Goal: Communication & Community: Share content

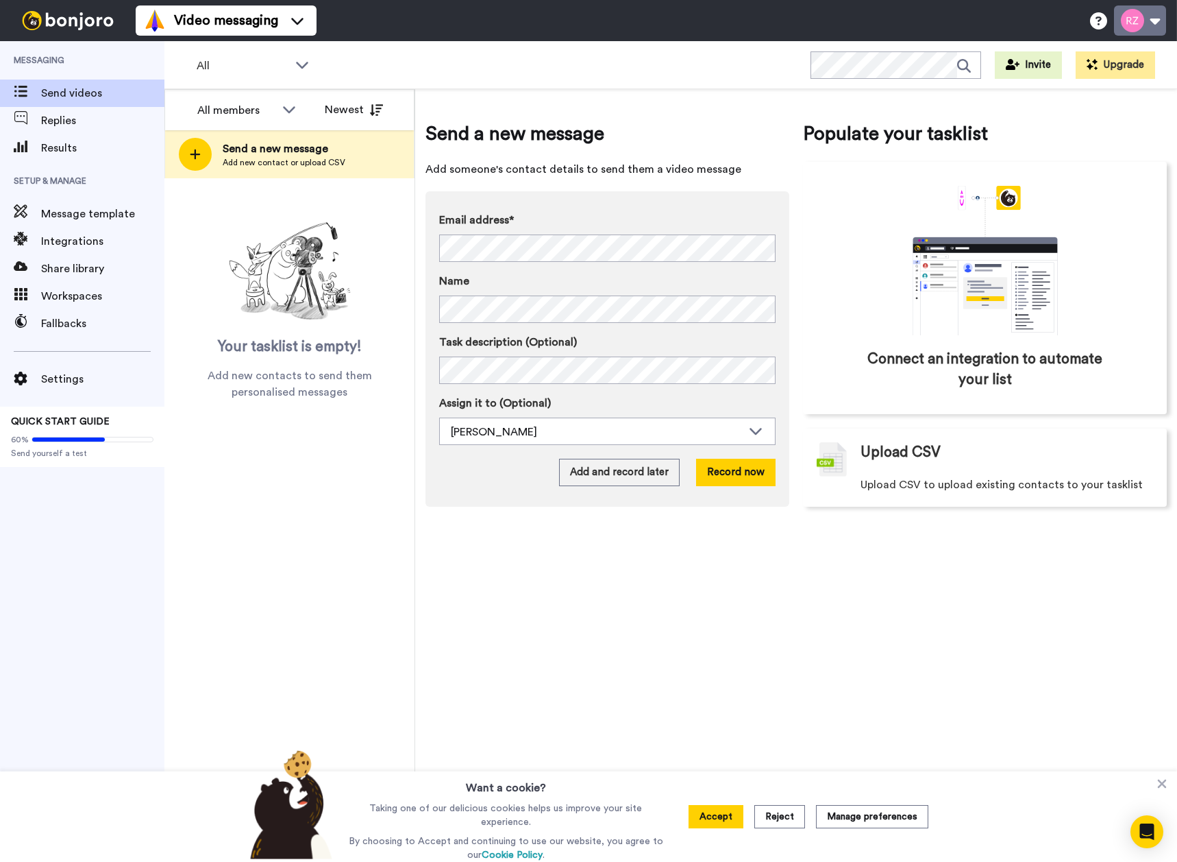
click at [1148, 16] on button at bounding box center [1140, 20] width 52 height 30
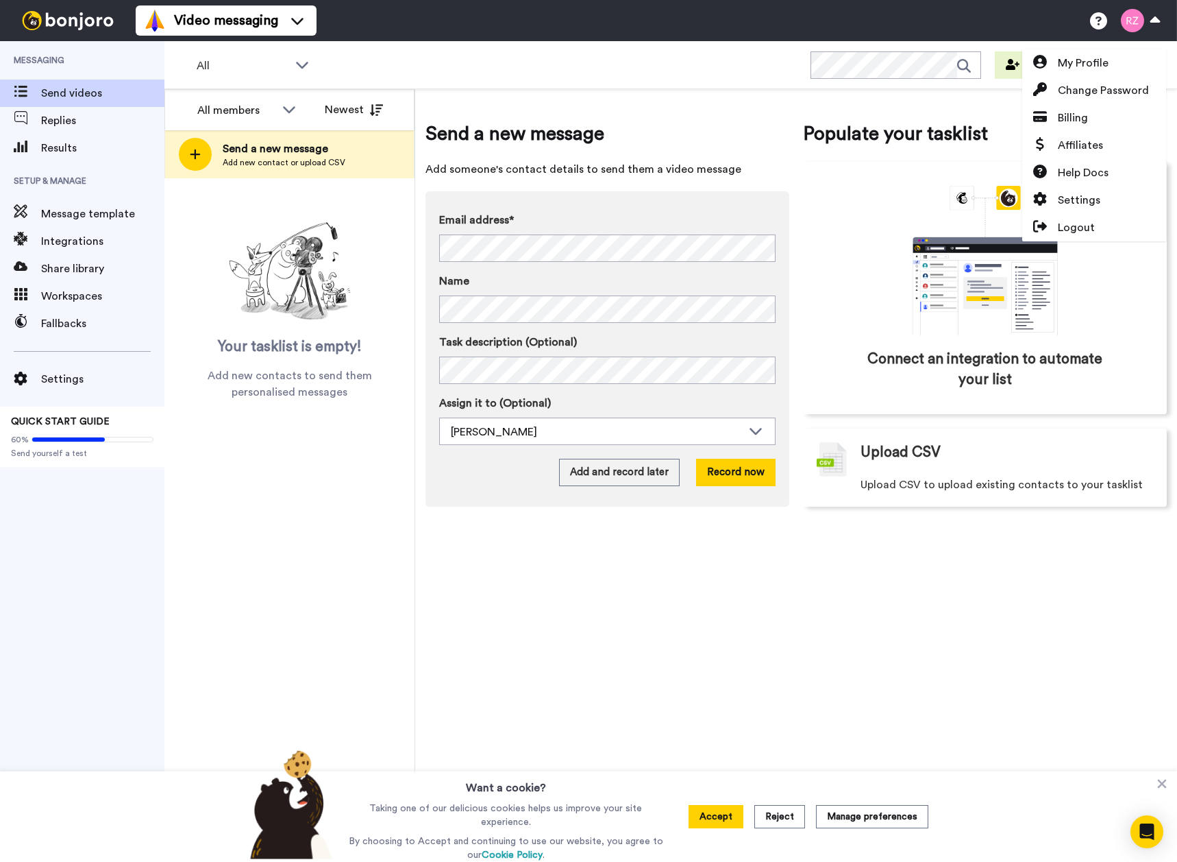
click at [548, 47] on div "All WORKSPACES View all All Default Task List + Add a new workspace Invite Upgr…" at bounding box center [670, 65] width 1013 height 48
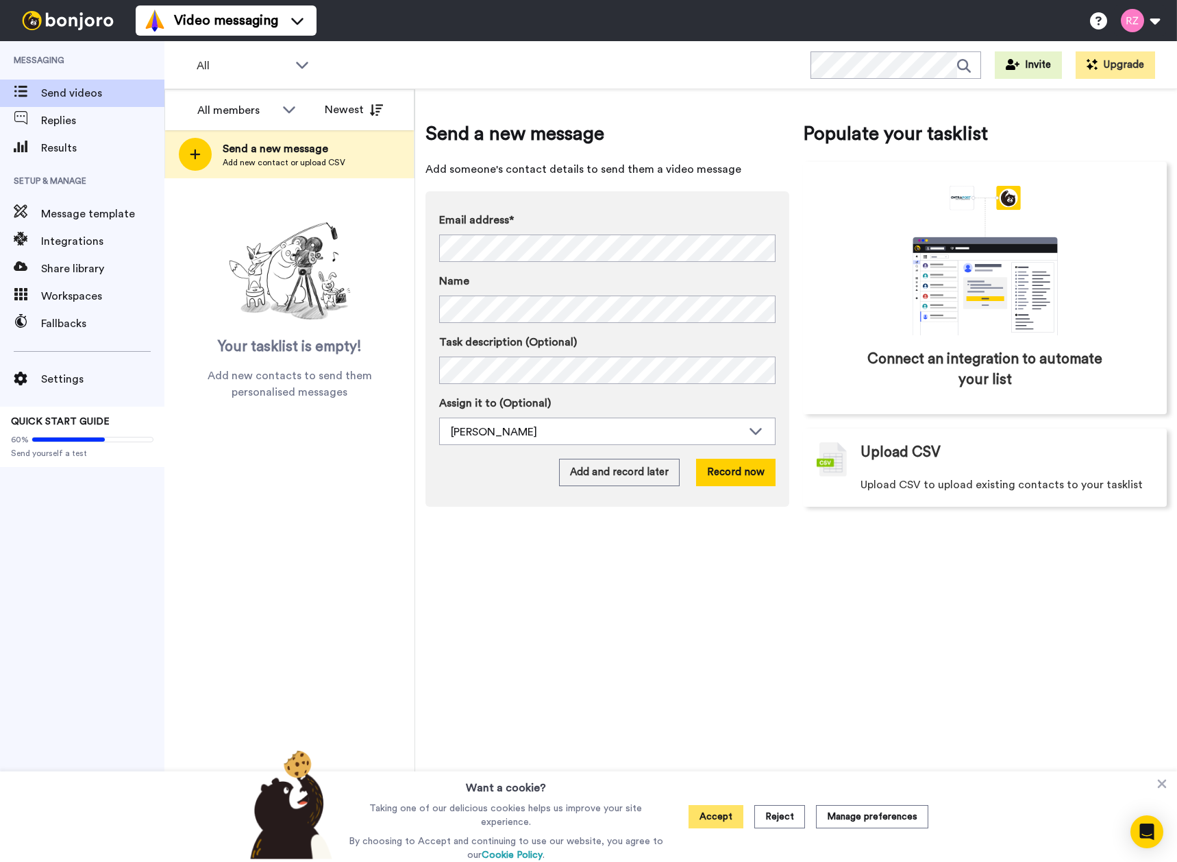
click at [711, 810] on button "Accept" at bounding box center [716, 816] width 55 height 23
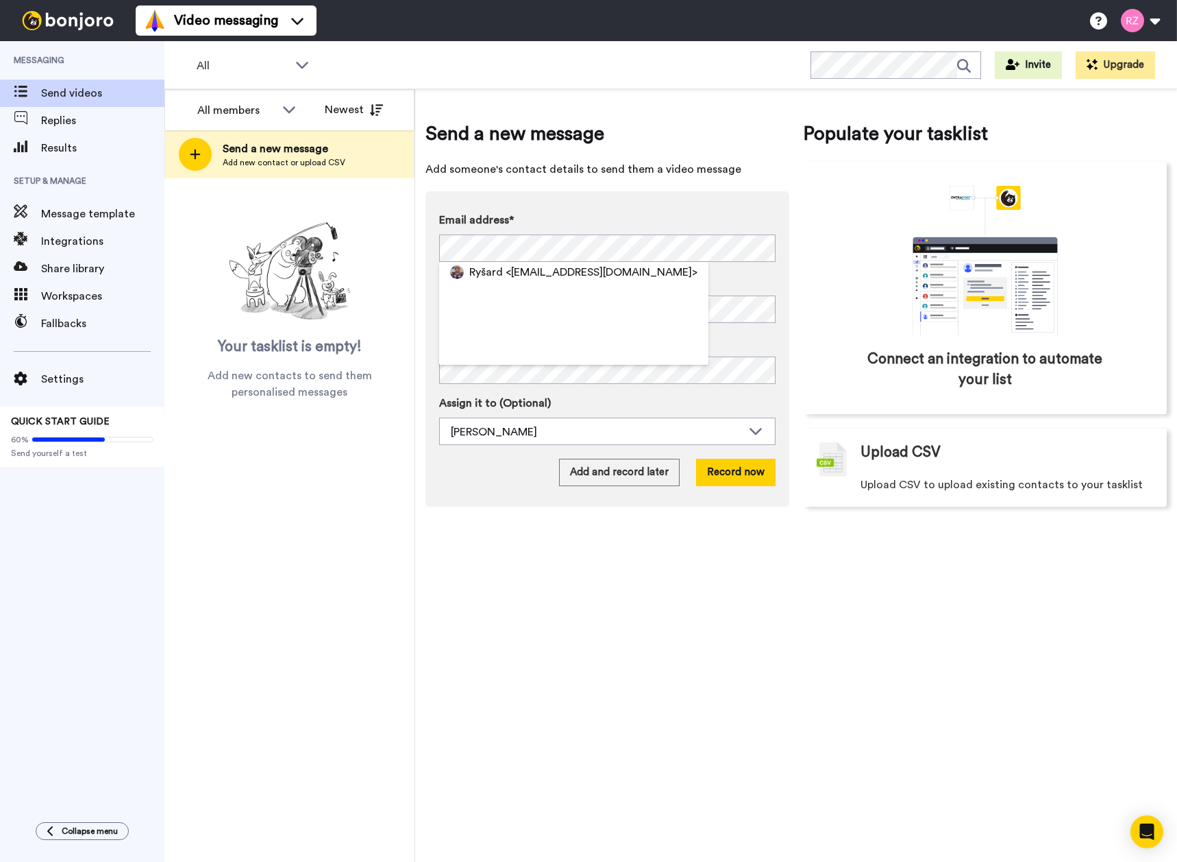
click at [460, 276] on img at bounding box center [457, 272] width 14 height 14
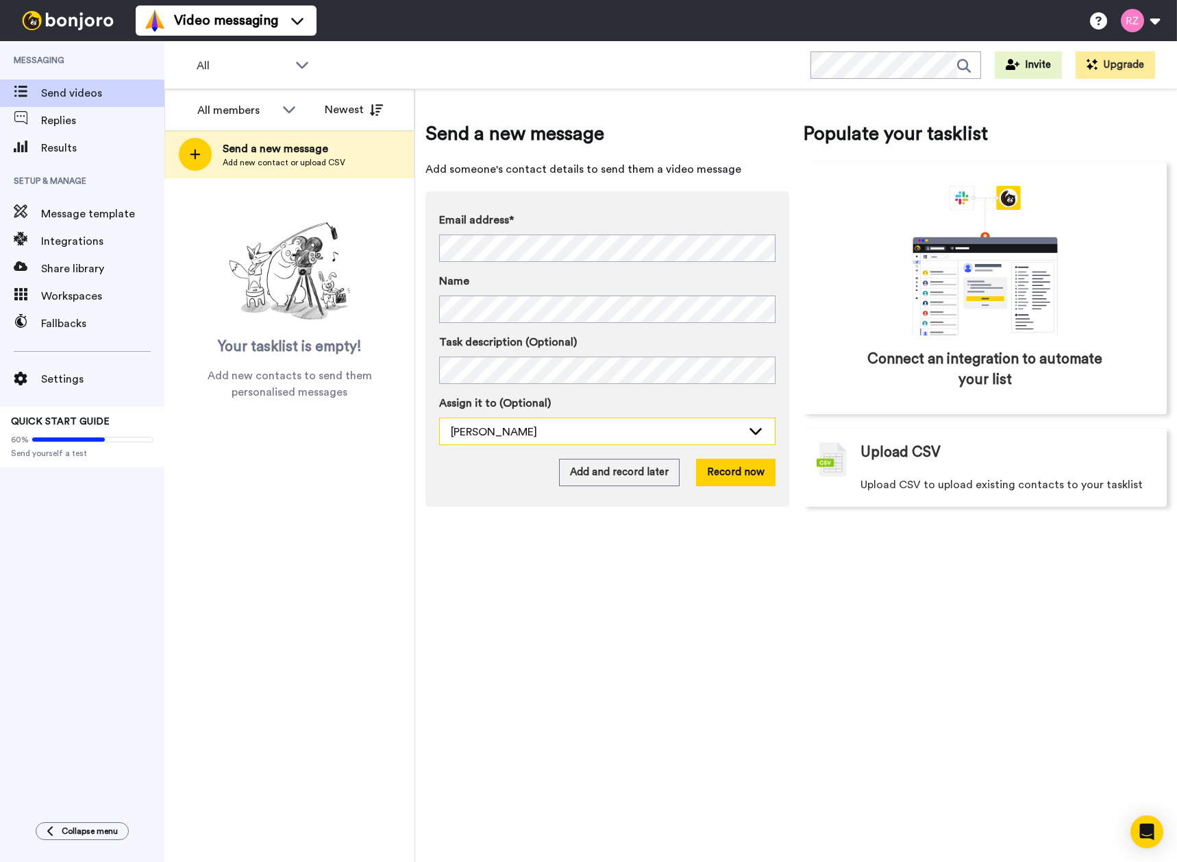
click at [554, 427] on div "[PERSON_NAME]" at bounding box center [596, 432] width 291 height 16
click at [555, 430] on div "[PERSON_NAME]" at bounding box center [596, 432] width 291 height 16
click at [666, 476] on button "Add and record later" at bounding box center [619, 472] width 121 height 27
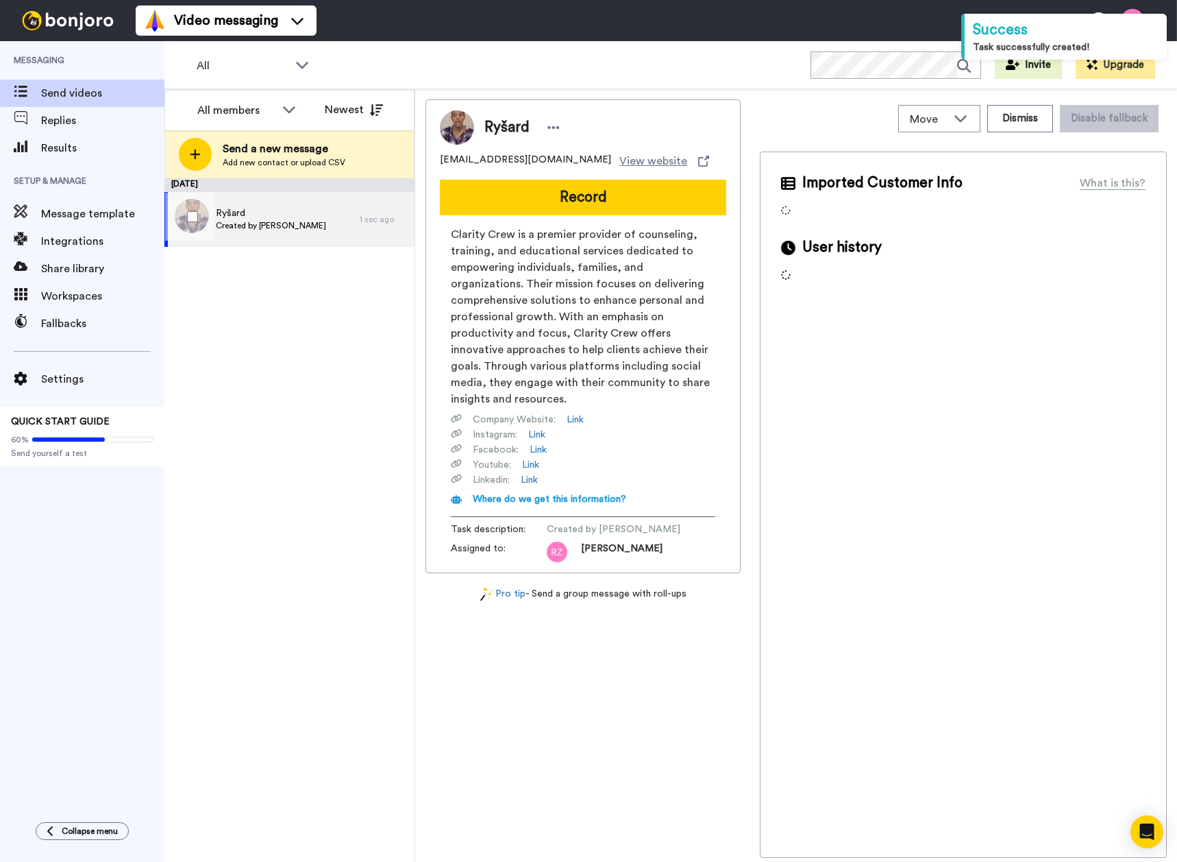
click at [304, 215] on span "Ryšard" at bounding box center [271, 213] width 110 height 14
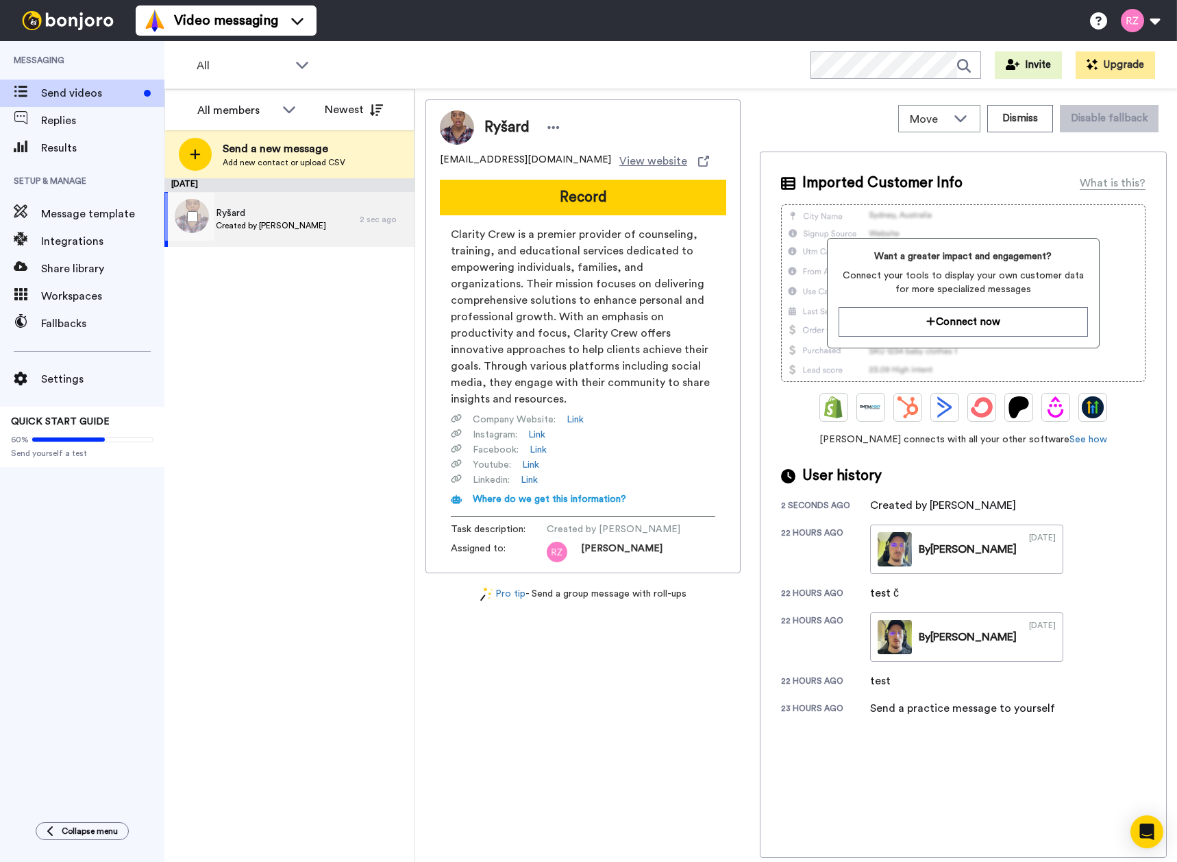
click at [294, 223] on span "Created by [PERSON_NAME]" at bounding box center [271, 225] width 110 height 11
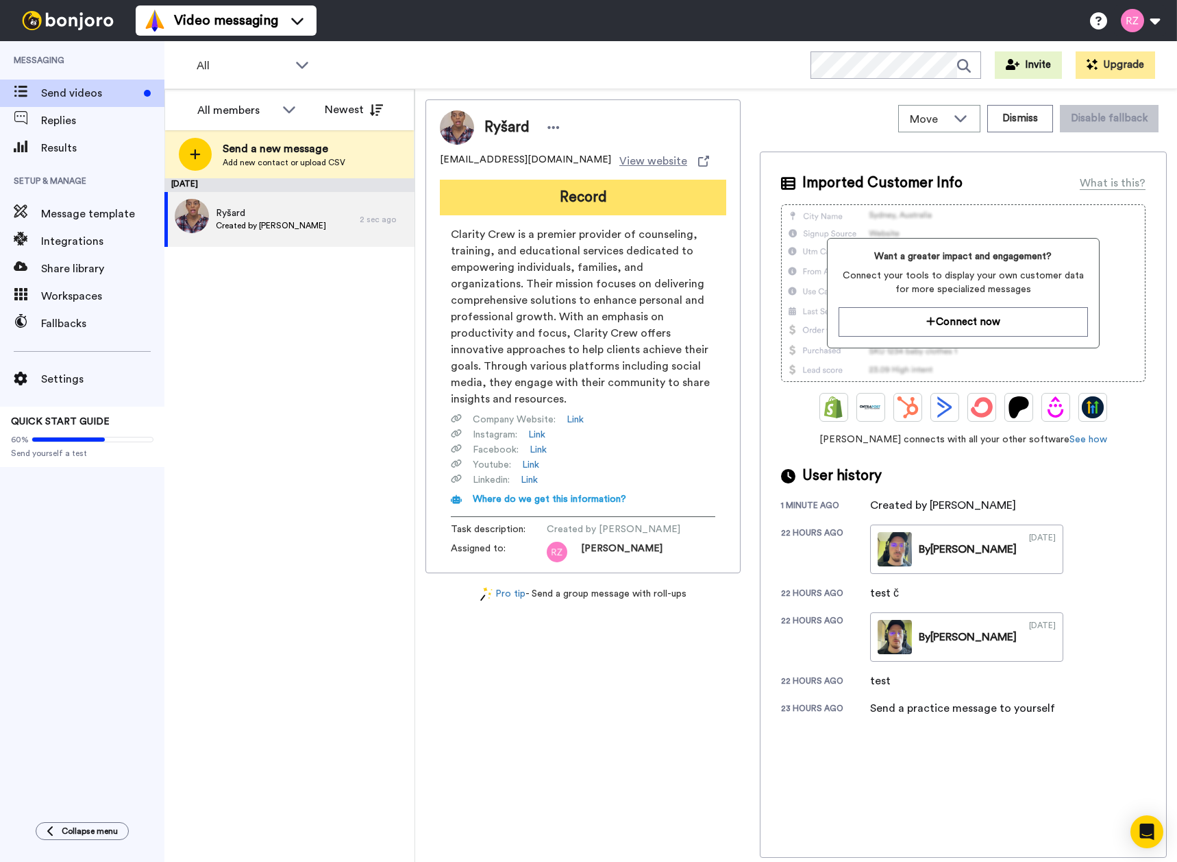
click at [568, 201] on button "Record" at bounding box center [583, 198] width 286 height 36
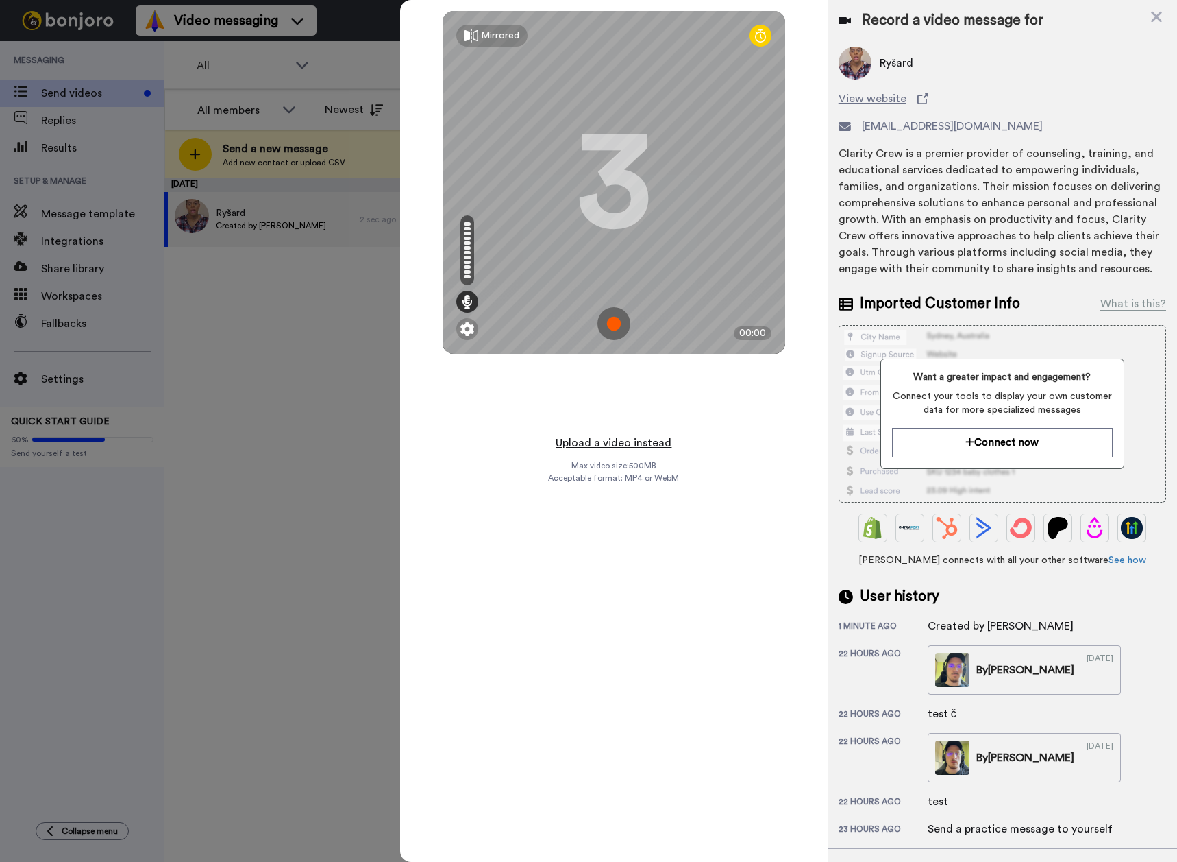
click at [650, 443] on button "Upload a video instead" at bounding box center [614, 443] width 124 height 18
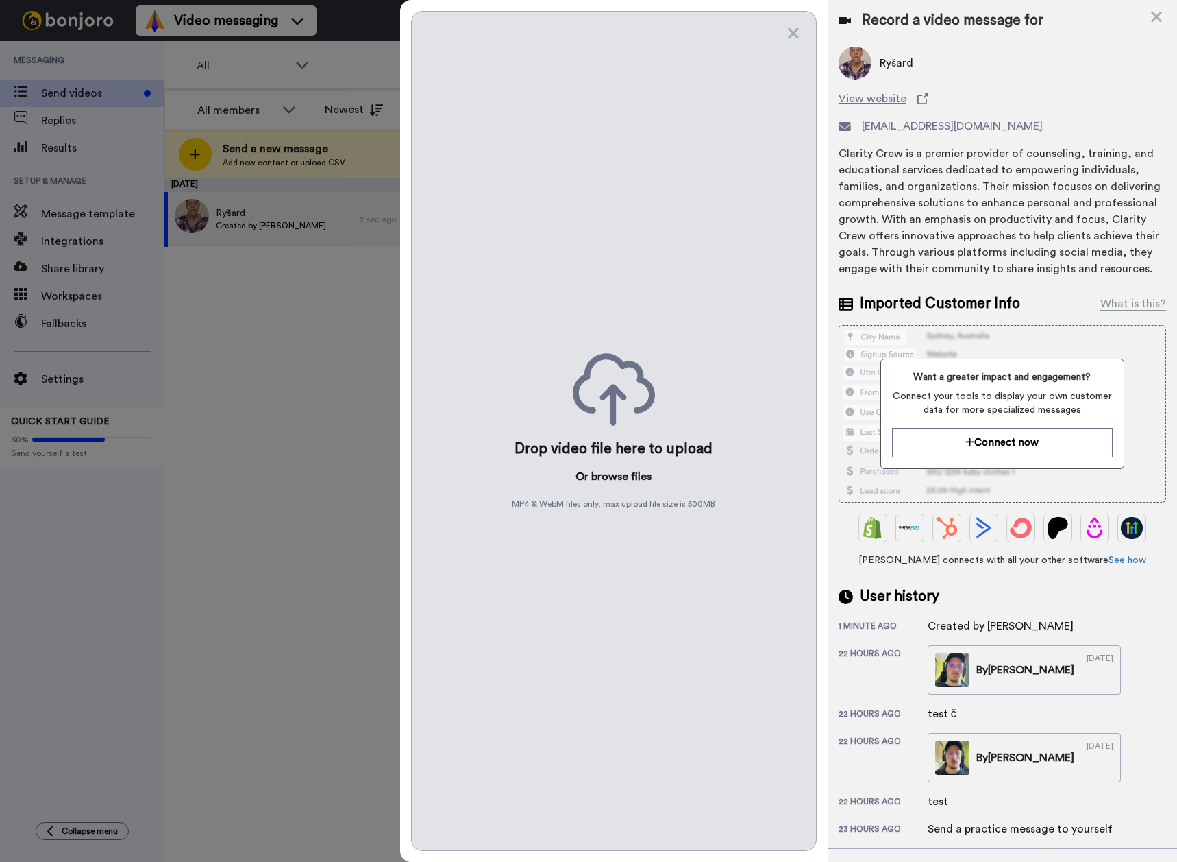
click at [611, 479] on button "browse" at bounding box center [609, 476] width 37 height 16
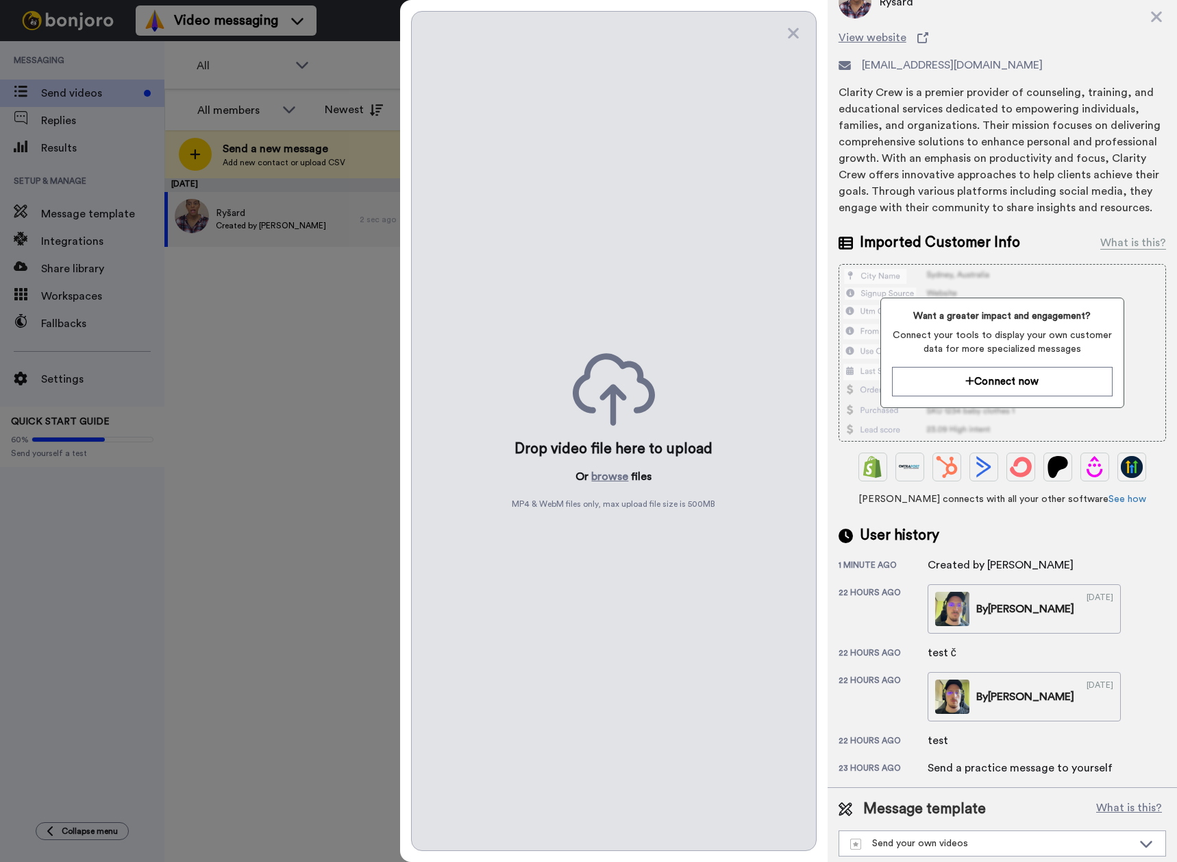
scroll to position [66, 0]
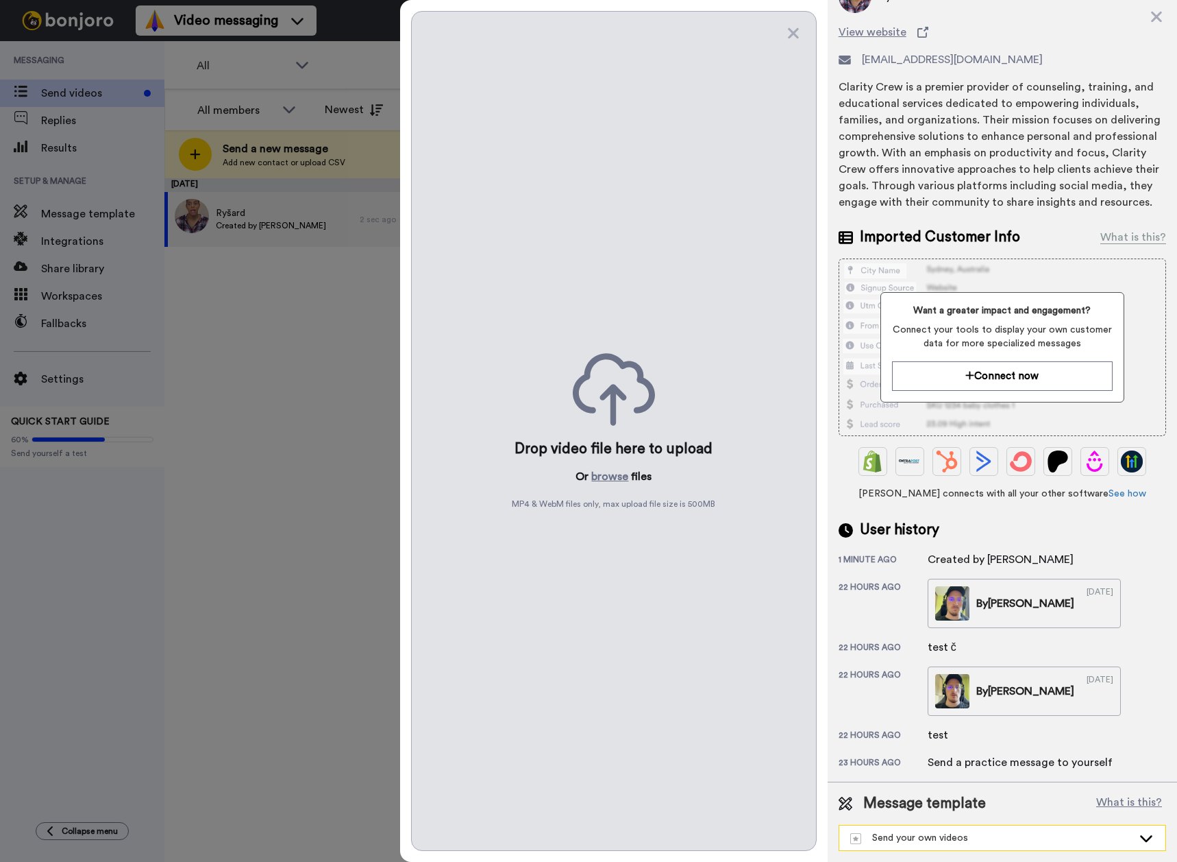
click at [1089, 834] on div "Send your own videos" at bounding box center [992, 838] width 282 height 14
click at [1075, 811] on li "TCC" at bounding box center [1003, 808] width 328 height 22
click at [1106, 805] on button "What is this?" at bounding box center [1130, 803] width 74 height 21
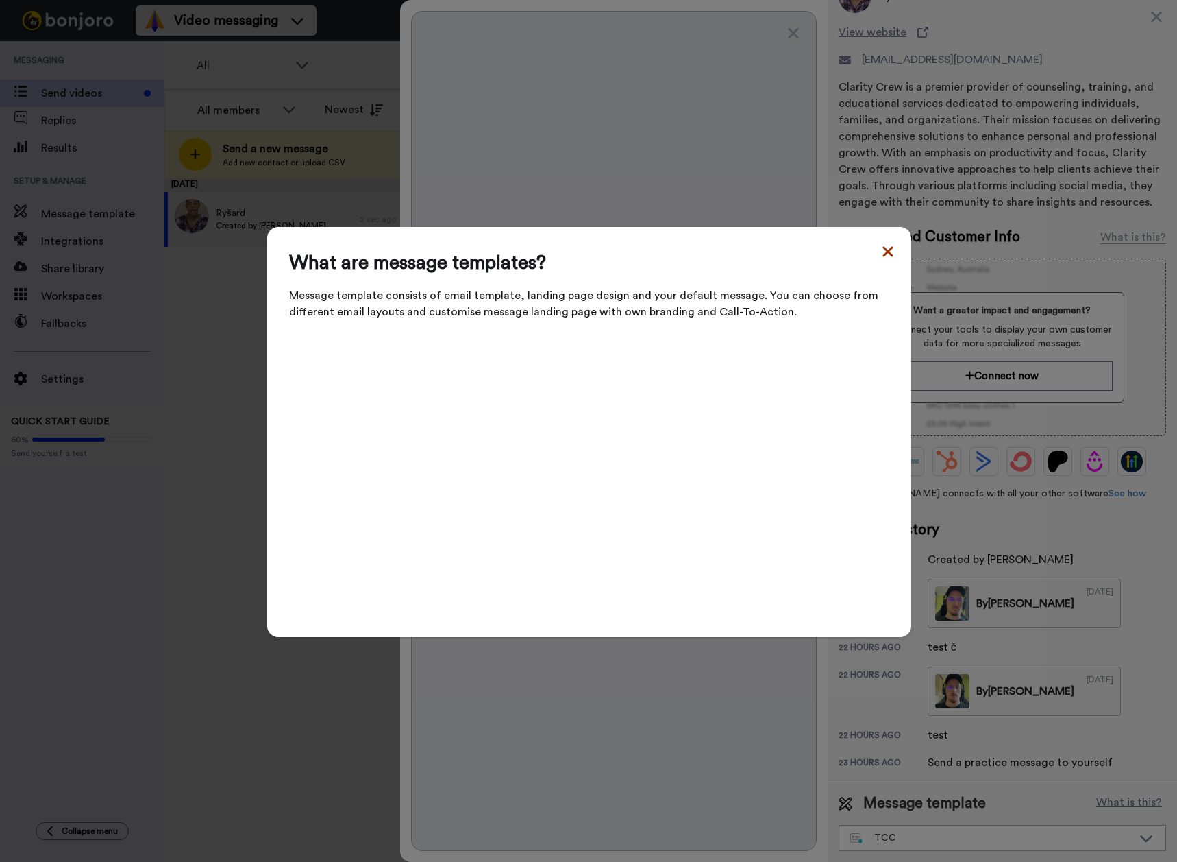
click at [884, 253] on icon at bounding box center [888, 251] width 14 height 16
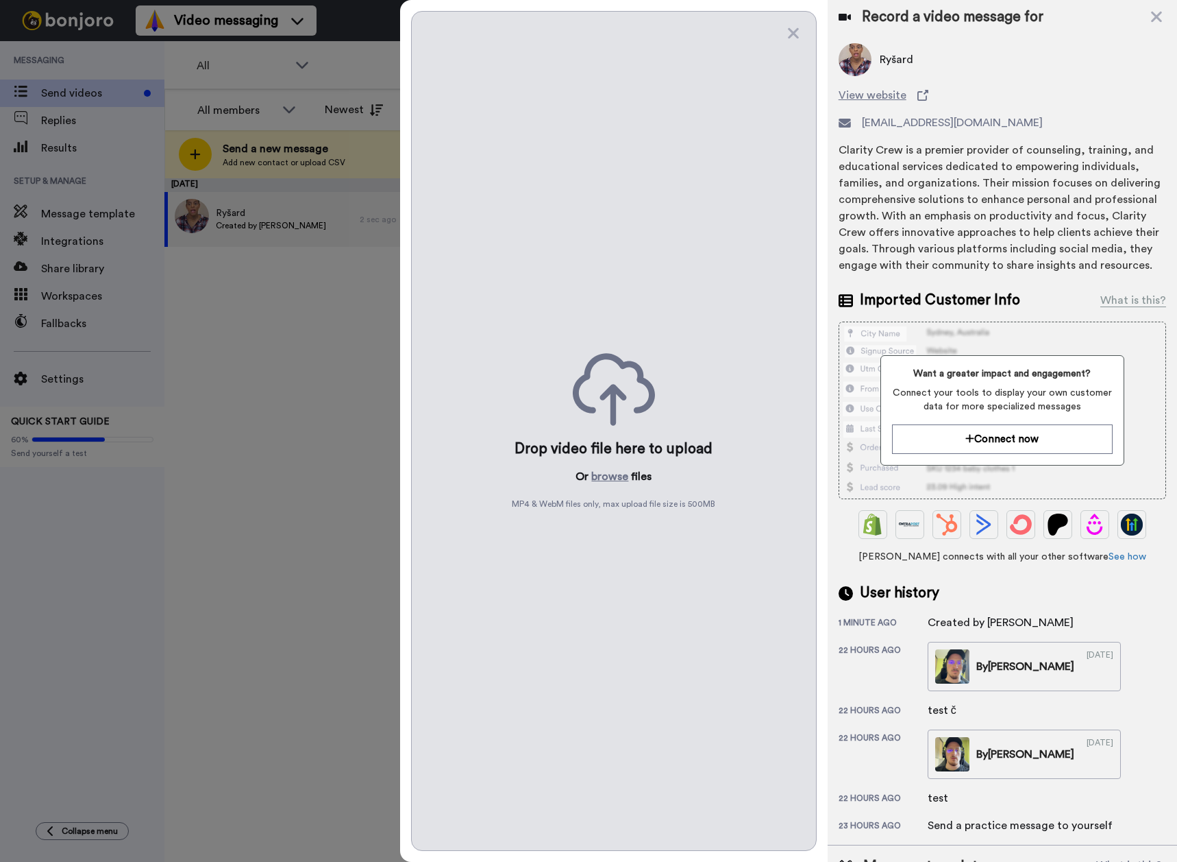
scroll to position [0, 0]
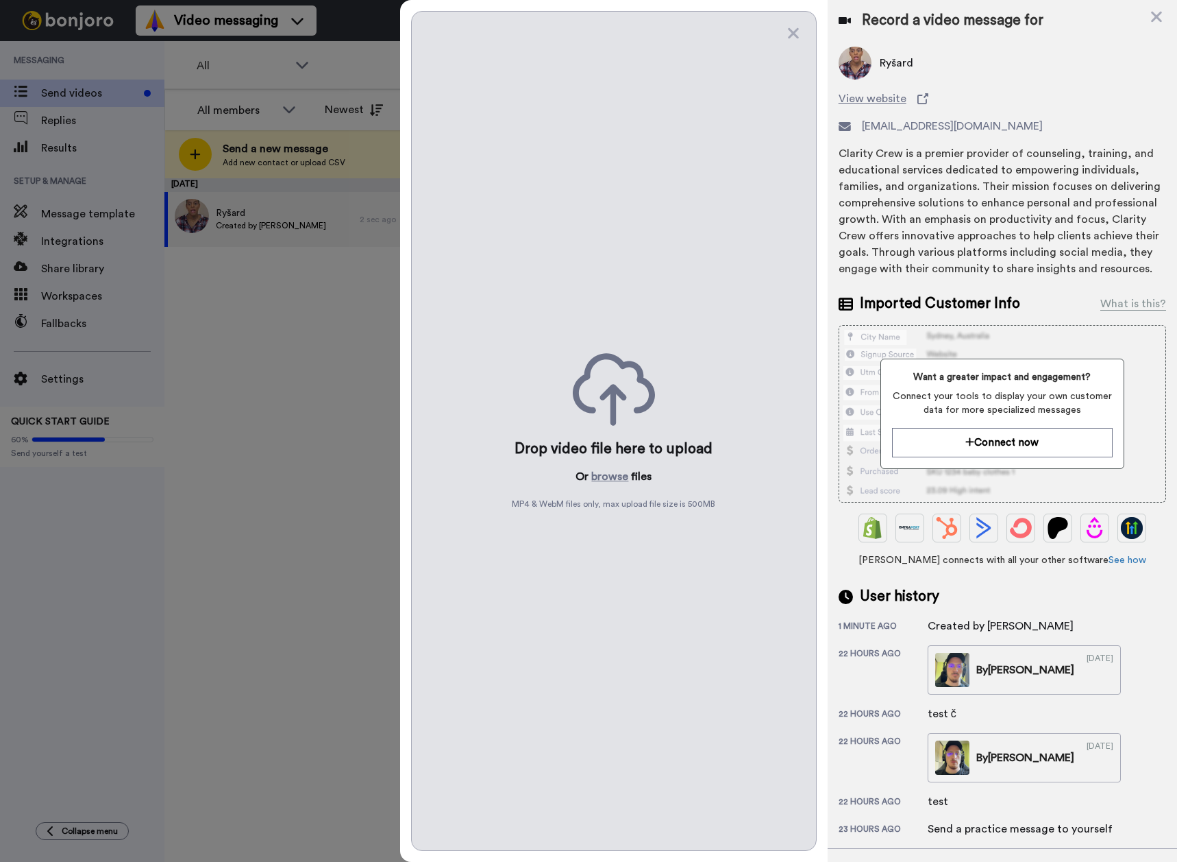
click at [137, 272] on div at bounding box center [588, 431] width 1177 height 862
click at [1162, 16] on icon at bounding box center [1157, 16] width 14 height 17
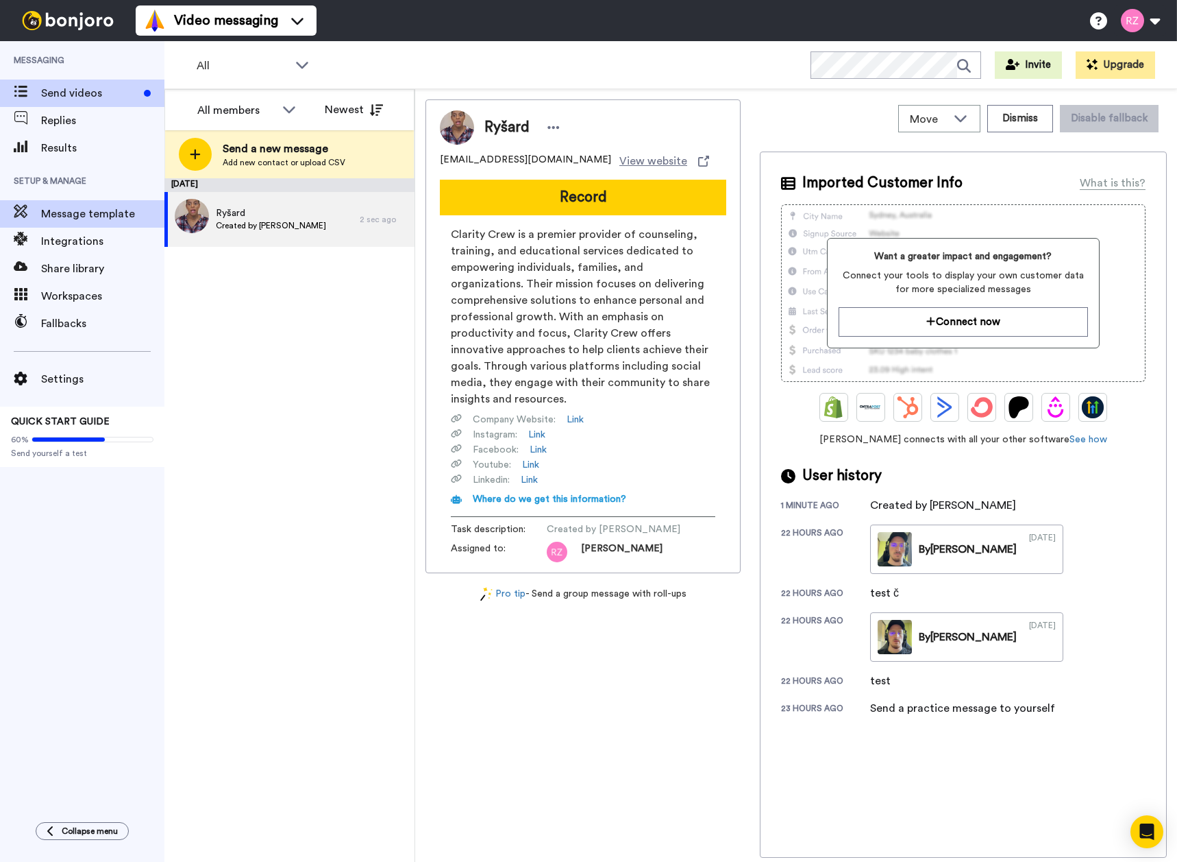
click at [143, 197] on span "Setup & Manage" at bounding box center [82, 181] width 164 height 38
click at [126, 210] on span "Message template" at bounding box center [102, 214] width 123 height 16
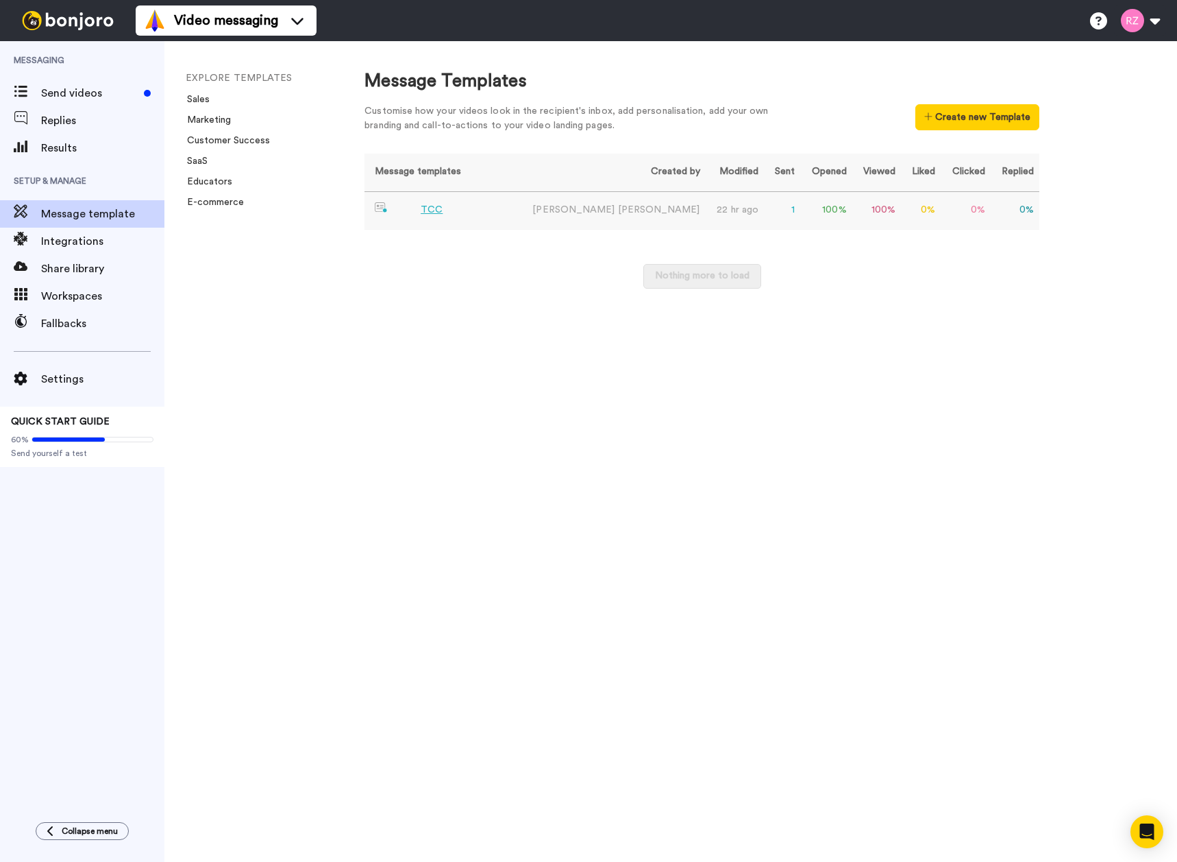
click at [429, 208] on div "TCC" at bounding box center [432, 210] width 22 height 14
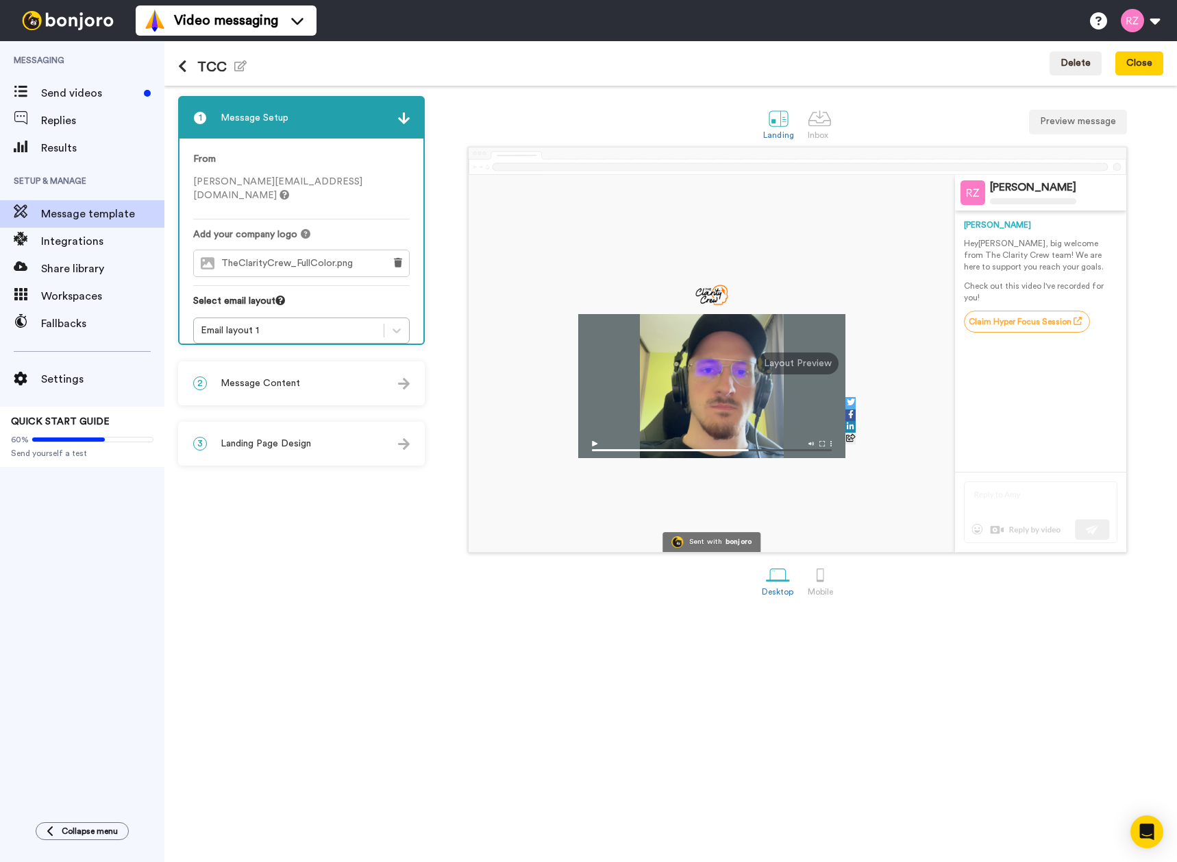
click at [595, 441] on img at bounding box center [711, 446] width 267 height 24
click at [331, 378] on div "2 Message Content" at bounding box center [302, 383] width 244 height 41
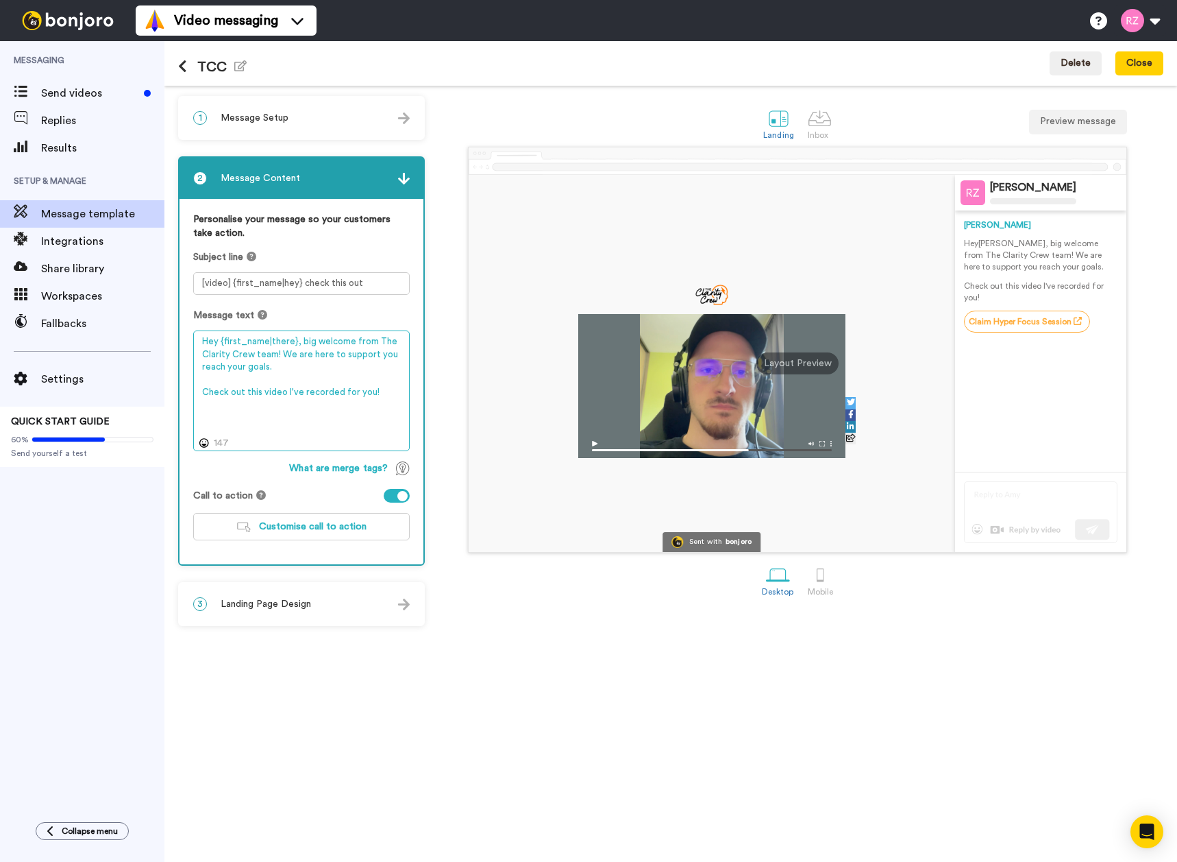
click at [389, 381] on textarea "Hey {first_name|there}, big welcome from The Clarity Crew team! We are here to …" at bounding box center [301, 390] width 217 height 121
click at [327, 602] on div "3 Landing Page Design" at bounding box center [302, 603] width 244 height 41
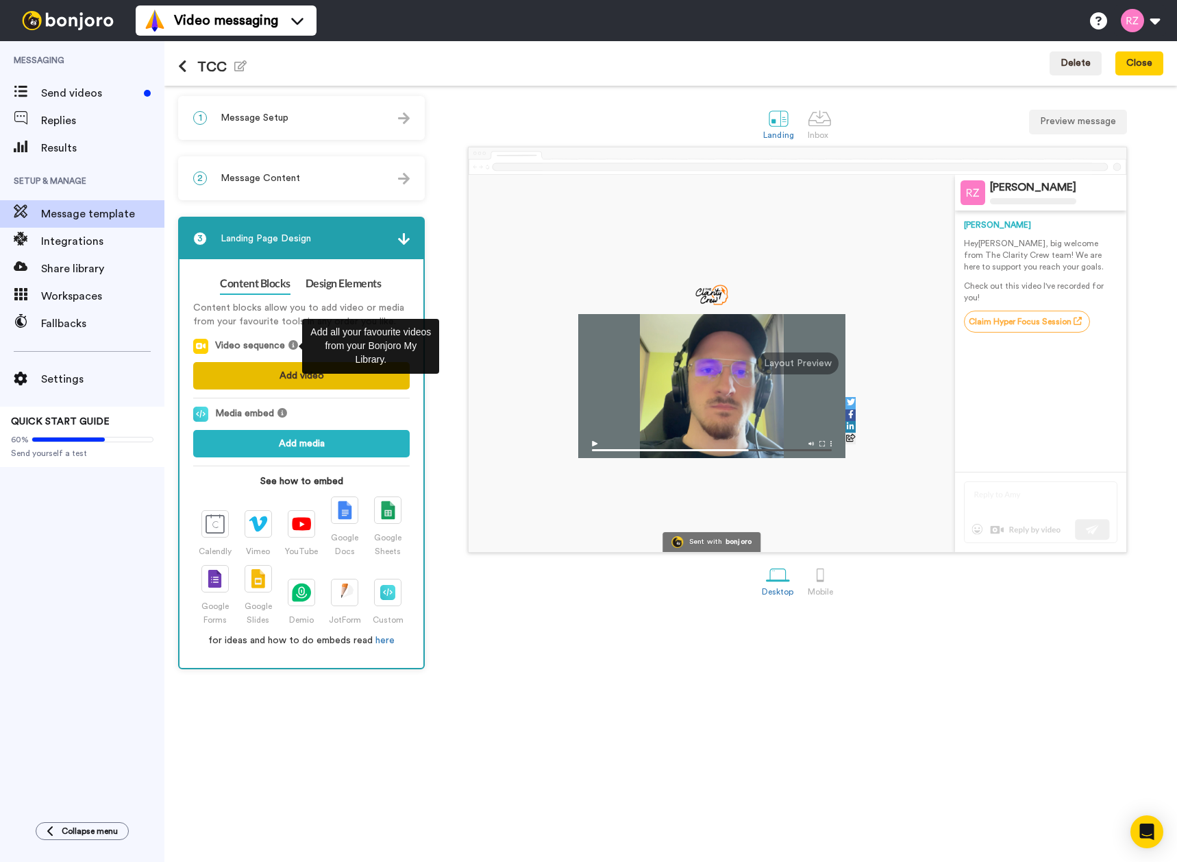
click at [289, 379] on button "Add video" at bounding box center [301, 375] width 217 height 27
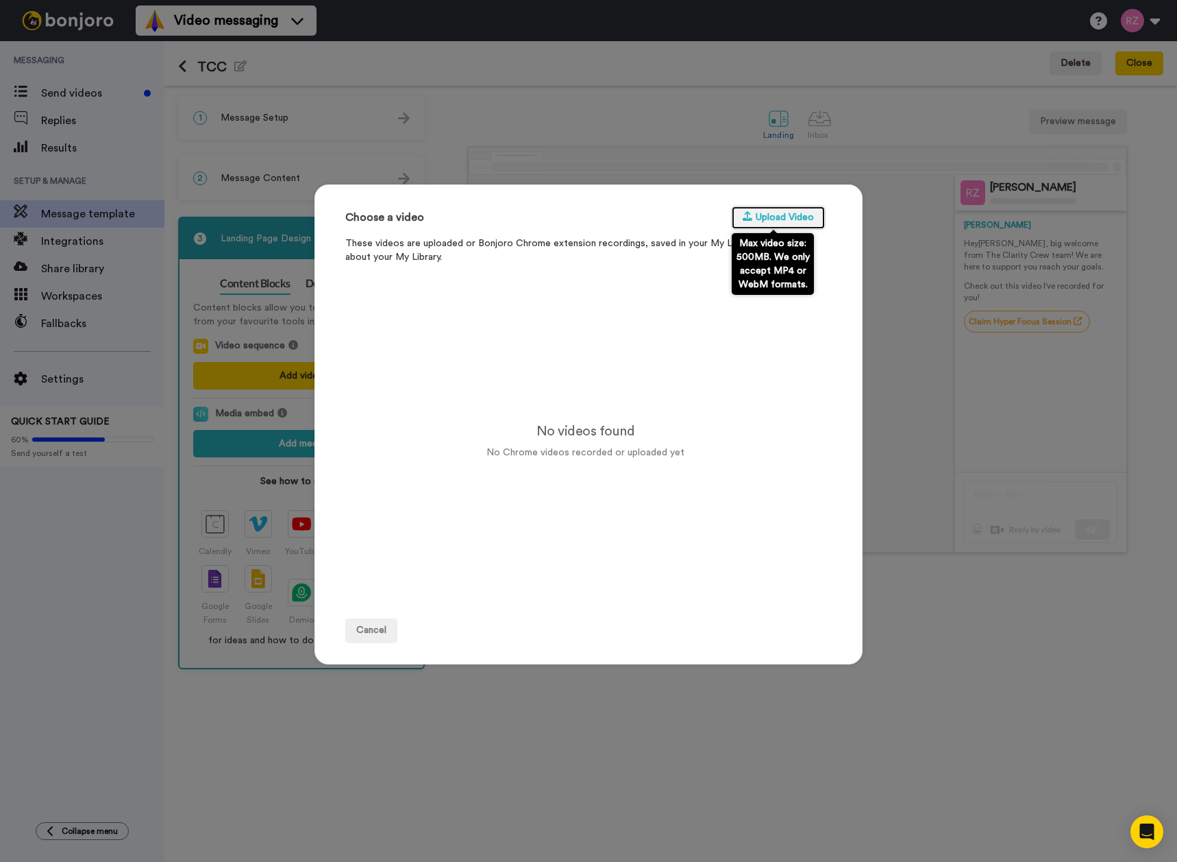
click at [785, 219] on button "Upload Video" at bounding box center [778, 218] width 95 height 25
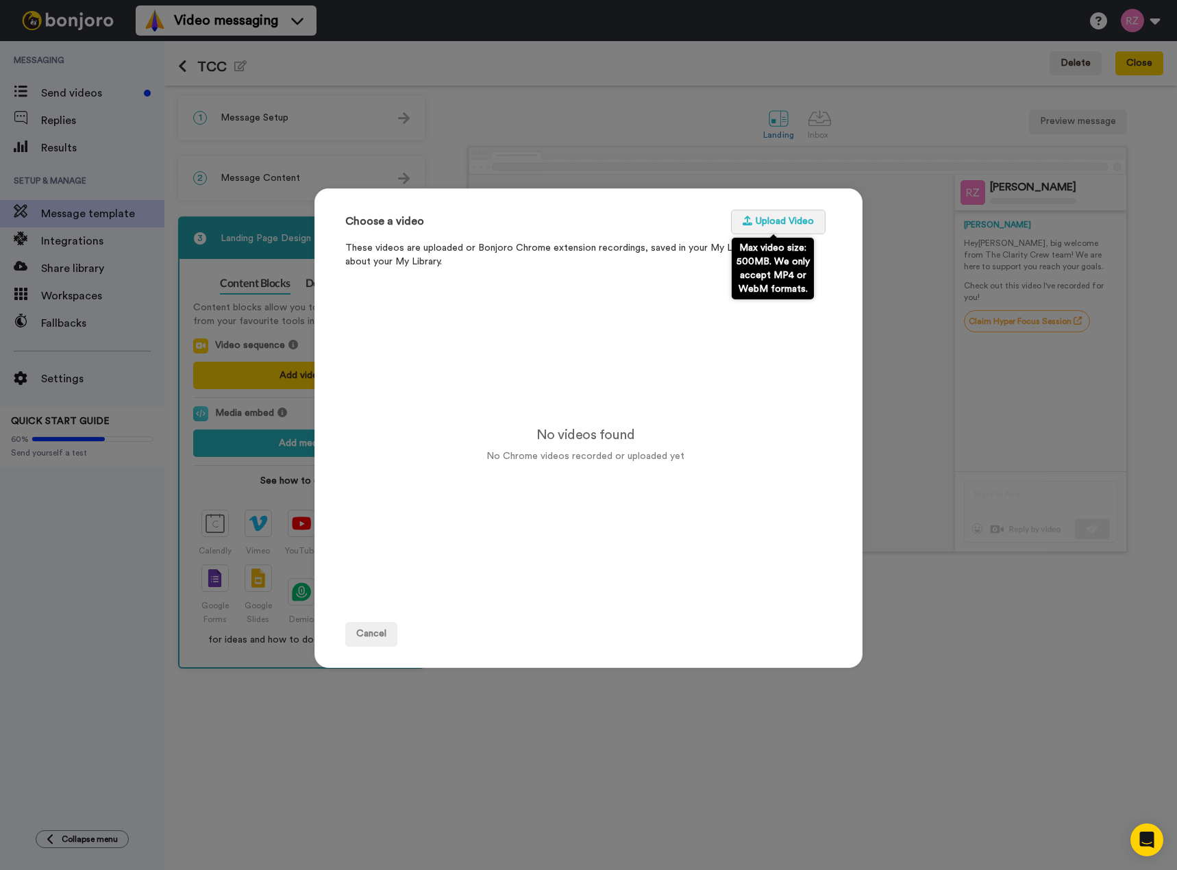
click at [795, 220] on button "Upload Video" at bounding box center [778, 222] width 95 height 25
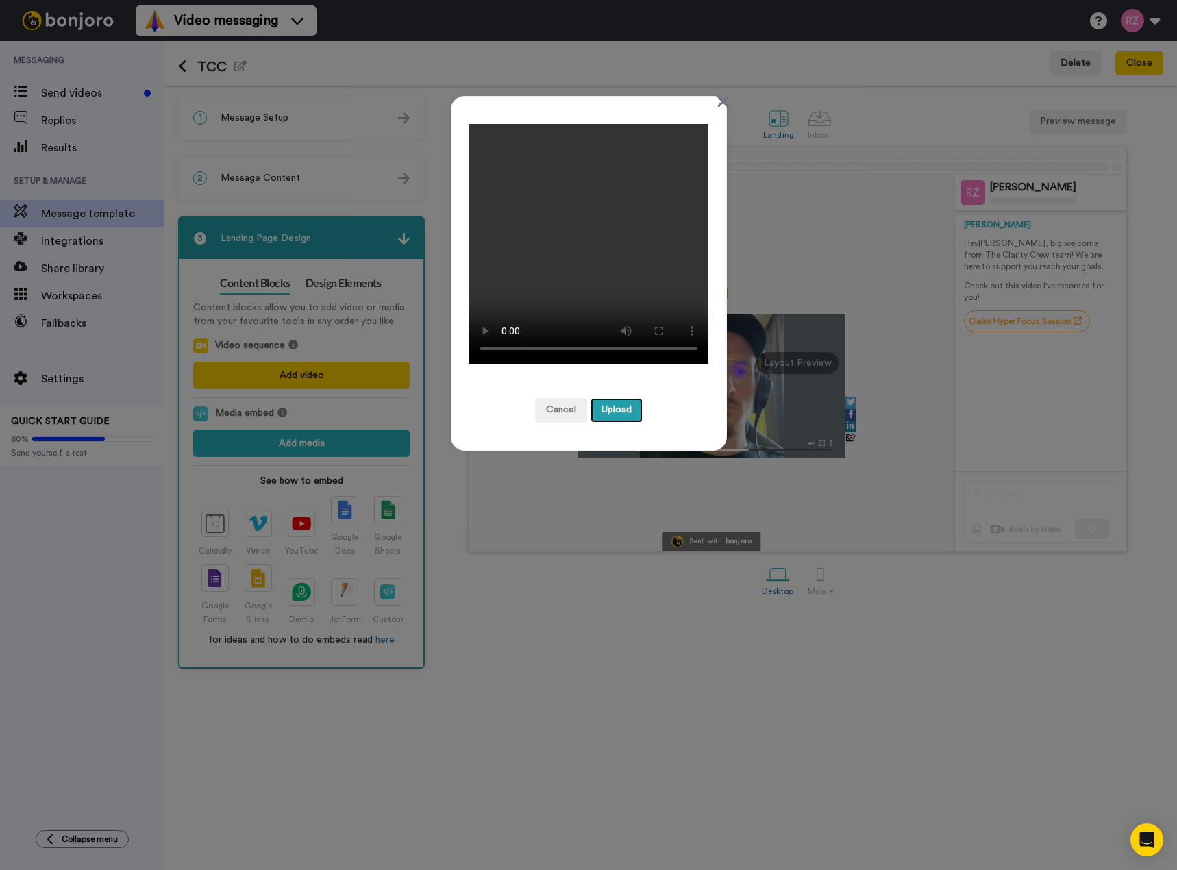
click at [629, 416] on button "Upload" at bounding box center [617, 410] width 52 height 25
click at [682, 405] on div "Cancel Upload" at bounding box center [589, 410] width 220 height 25
click at [718, 105] on icon at bounding box center [723, 102] width 11 height 11
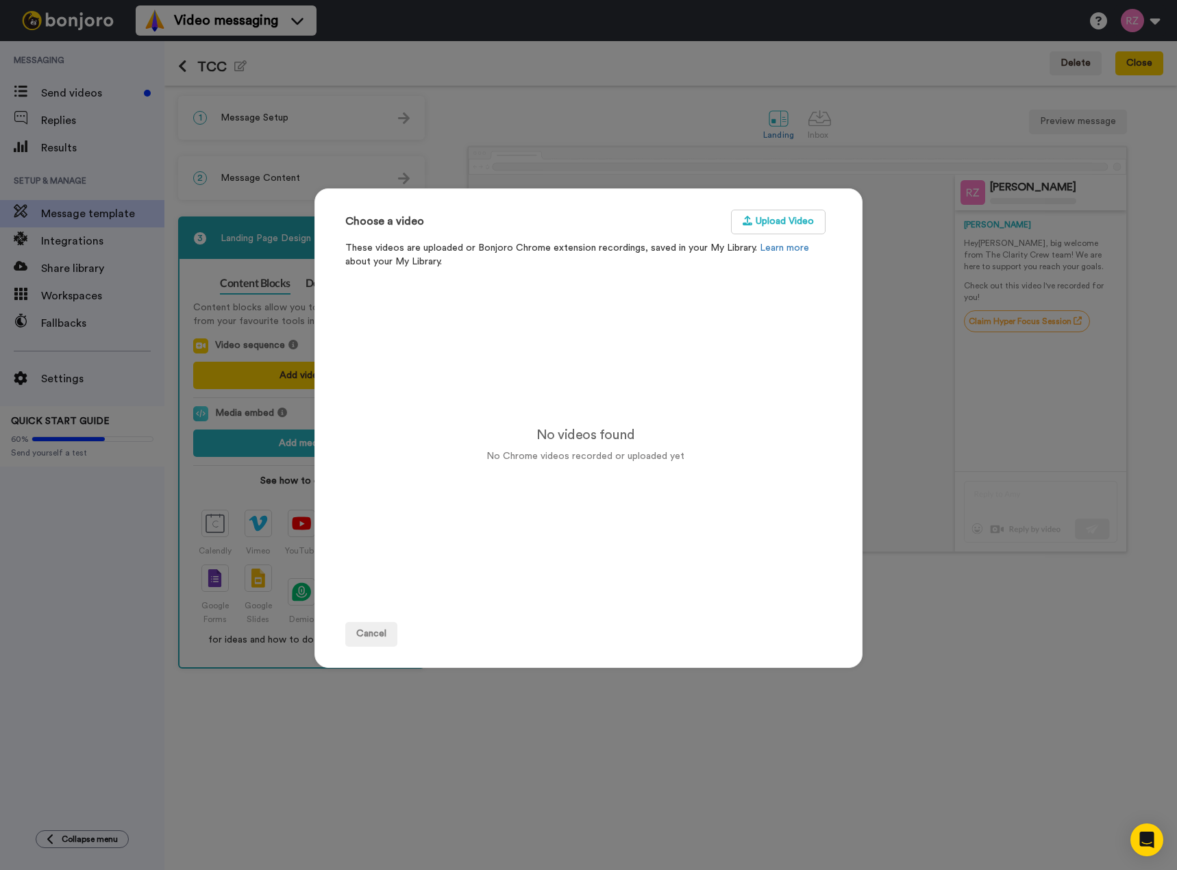
click at [621, 145] on div "Choose a video Upload Video These videos are uploaded or Bonjoro Chrome extensi…" at bounding box center [589, 435] width 548 height 870
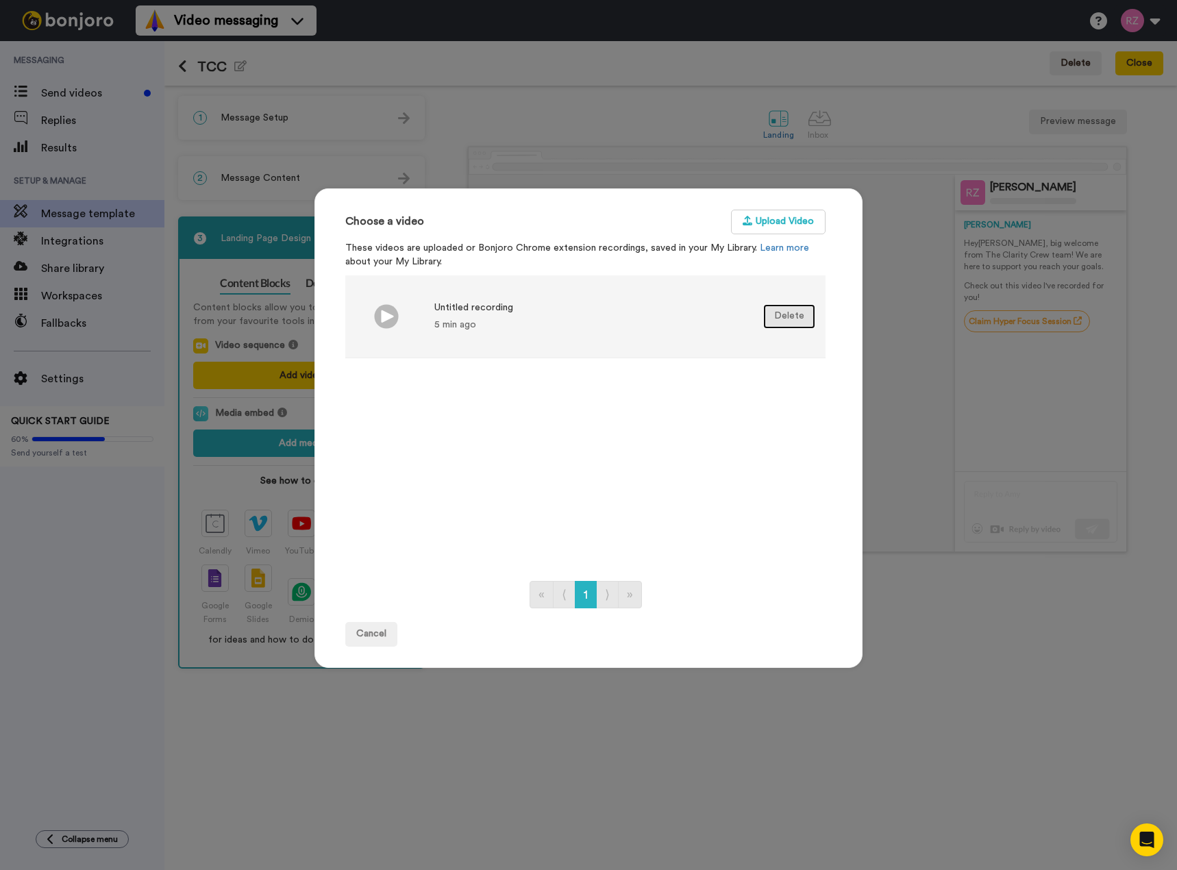
click at [774, 316] on button "Delete" at bounding box center [790, 316] width 52 height 25
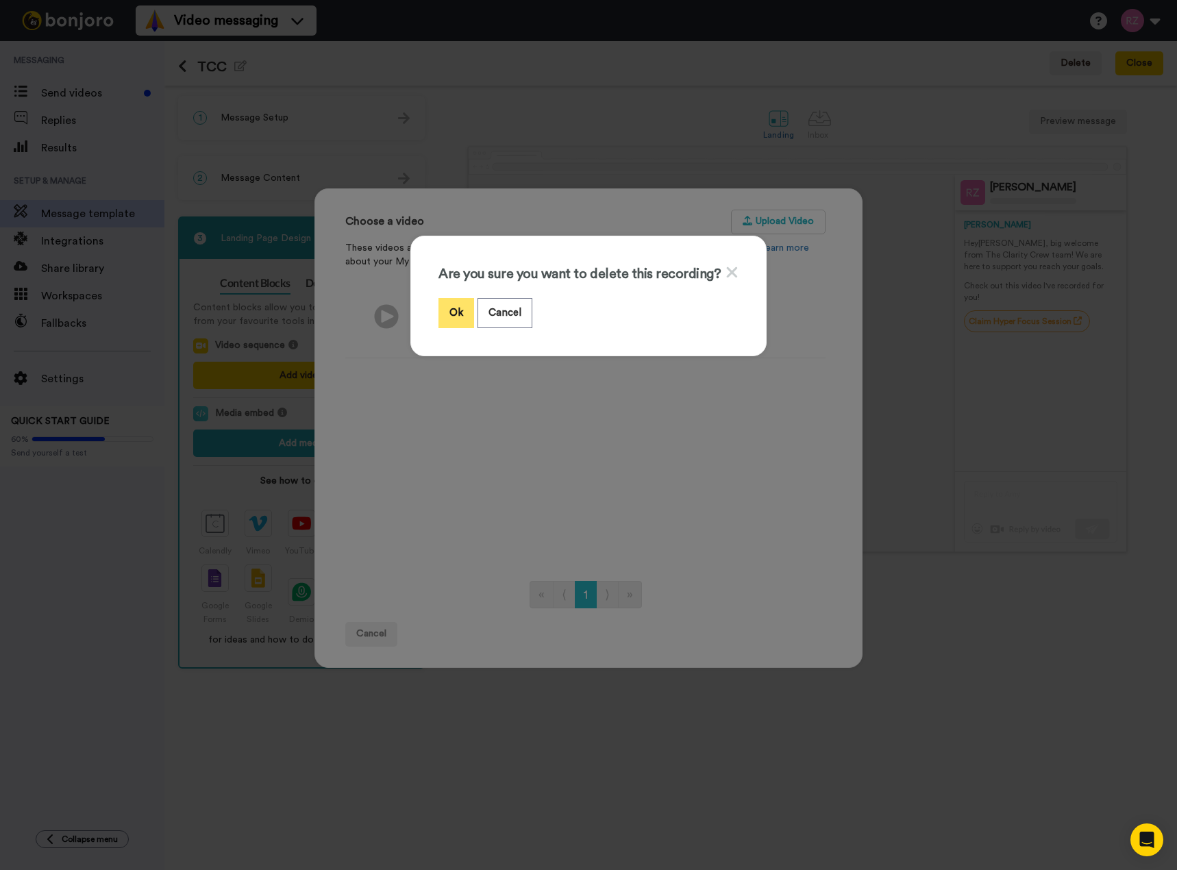
click at [447, 306] on button "Ok" at bounding box center [457, 312] width 36 height 29
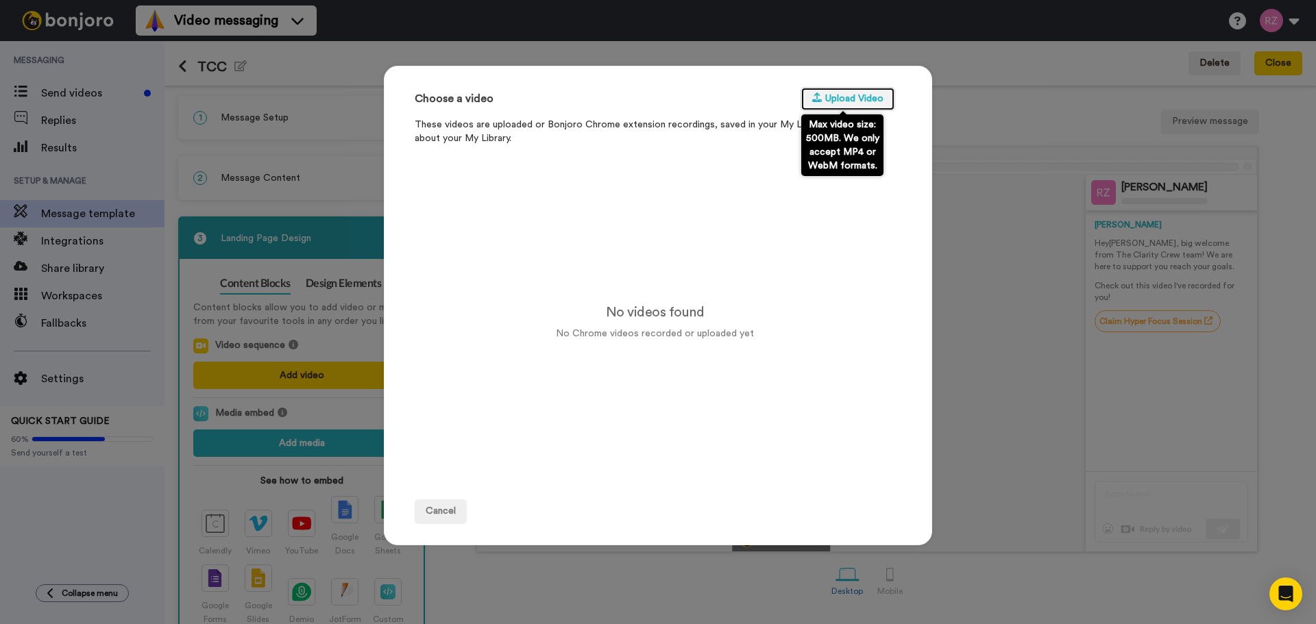
click at [835, 99] on button "Upload Video" at bounding box center [848, 99] width 95 height 25
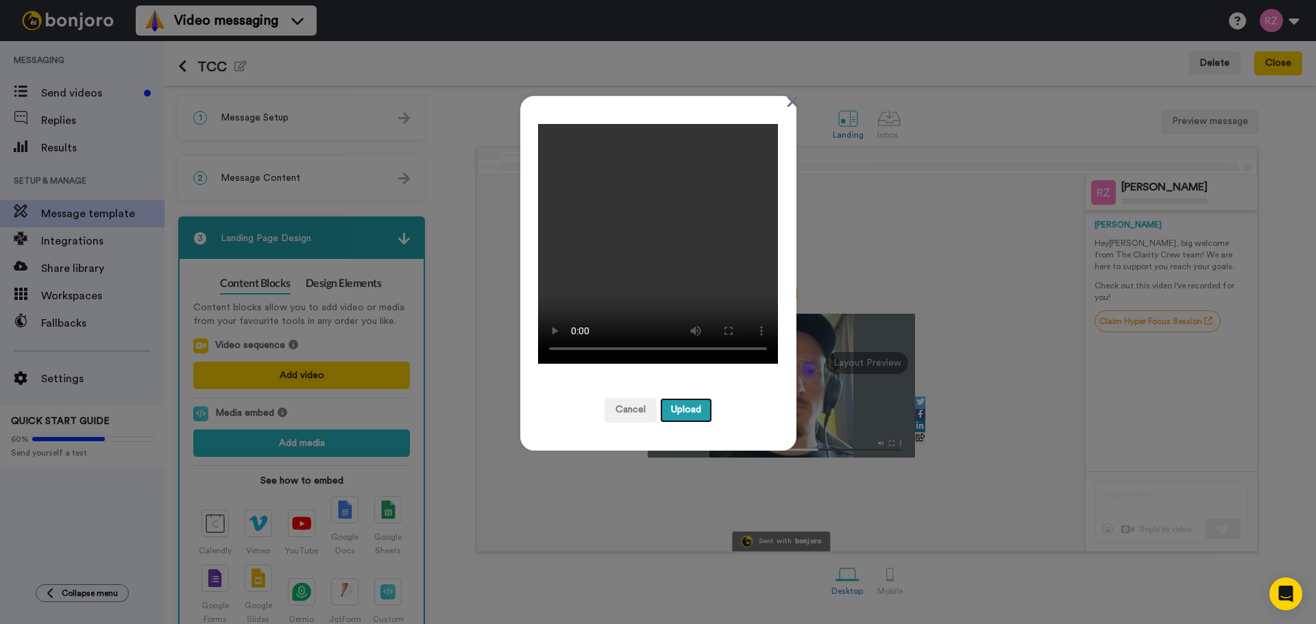
click at [679, 408] on button "Upload" at bounding box center [686, 410] width 52 height 25
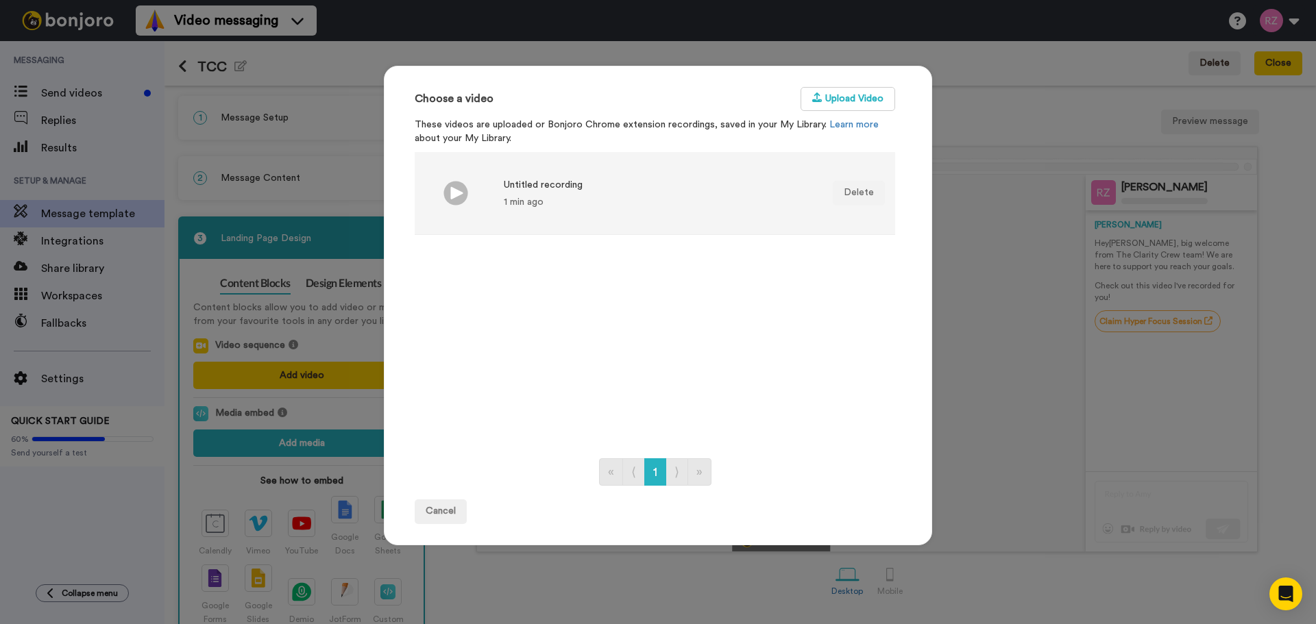
click at [634, 188] on li "Untitled recording 1 min ago Delete" at bounding box center [655, 193] width 480 height 83
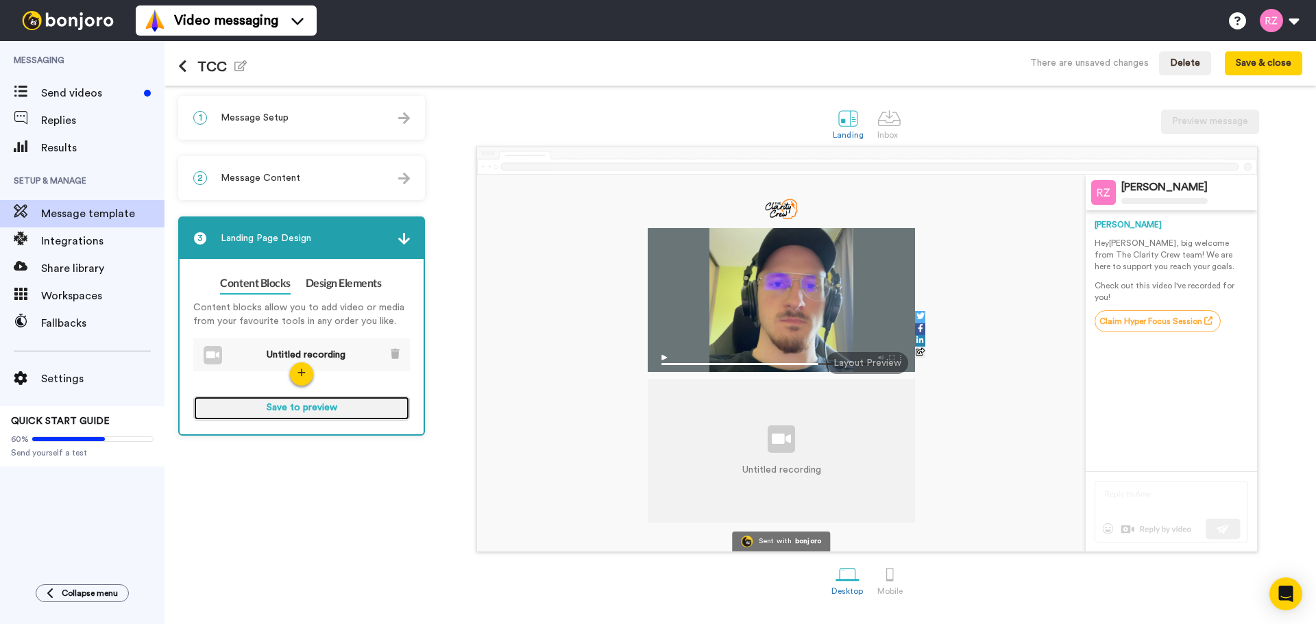
click at [341, 403] on button "Save to preview" at bounding box center [301, 408] width 217 height 25
click at [337, 282] on link "Design Elements" at bounding box center [344, 284] width 76 height 22
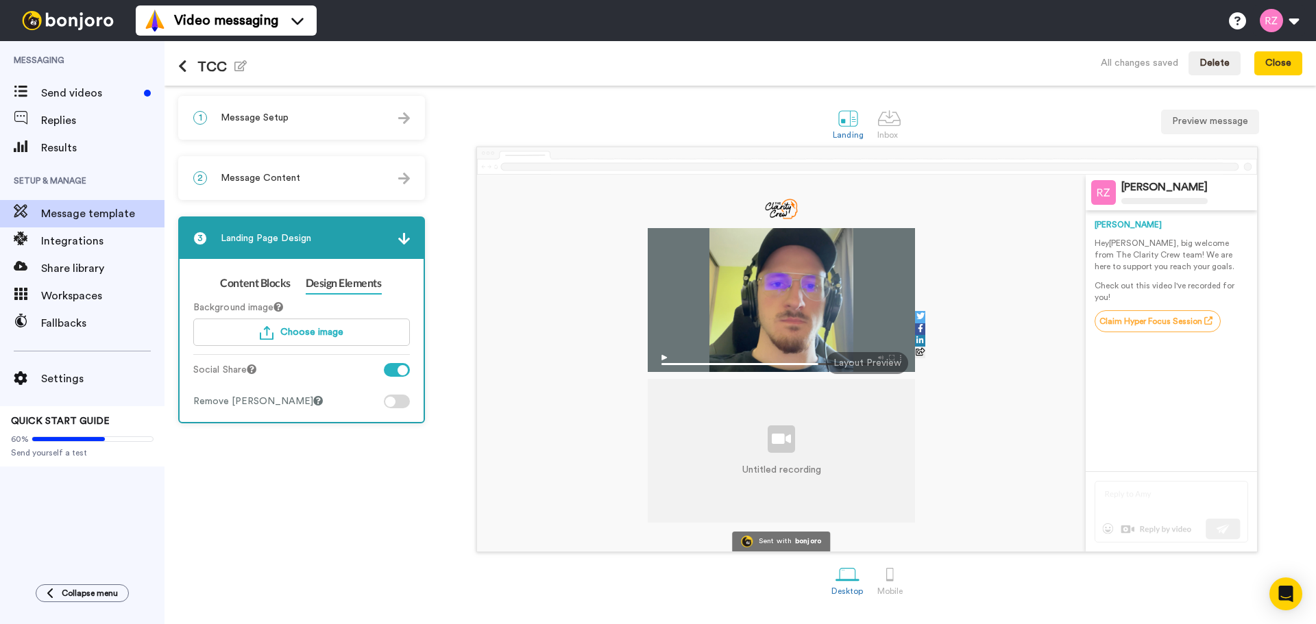
click at [400, 401] on div at bounding box center [397, 402] width 26 height 14
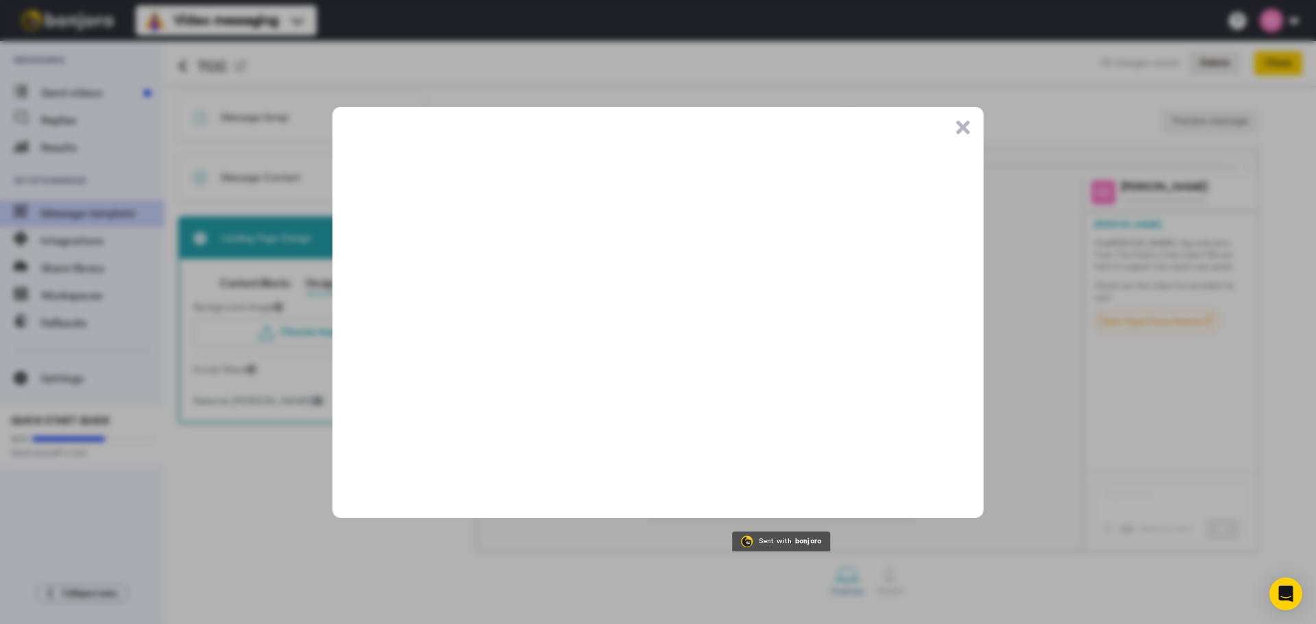
click at [964, 128] on button ".cls-1{stroke-width:0px;}" at bounding box center [963, 128] width 14 height 14
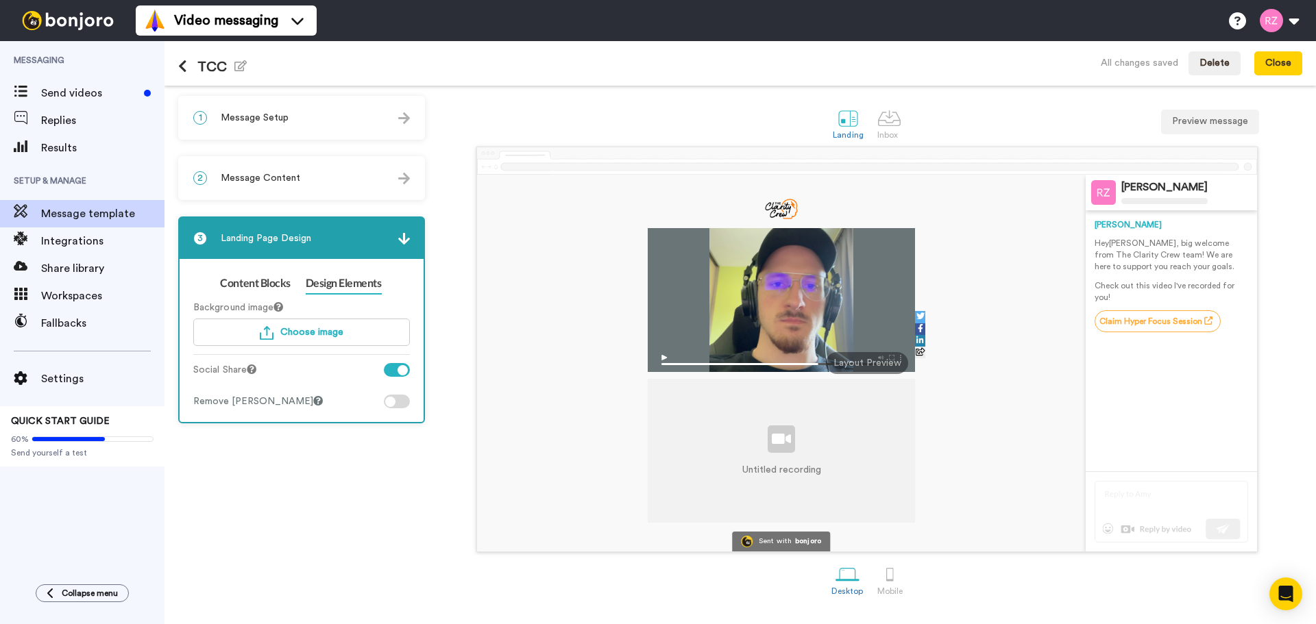
click at [339, 186] on div "2 Message Content" at bounding box center [302, 178] width 244 height 41
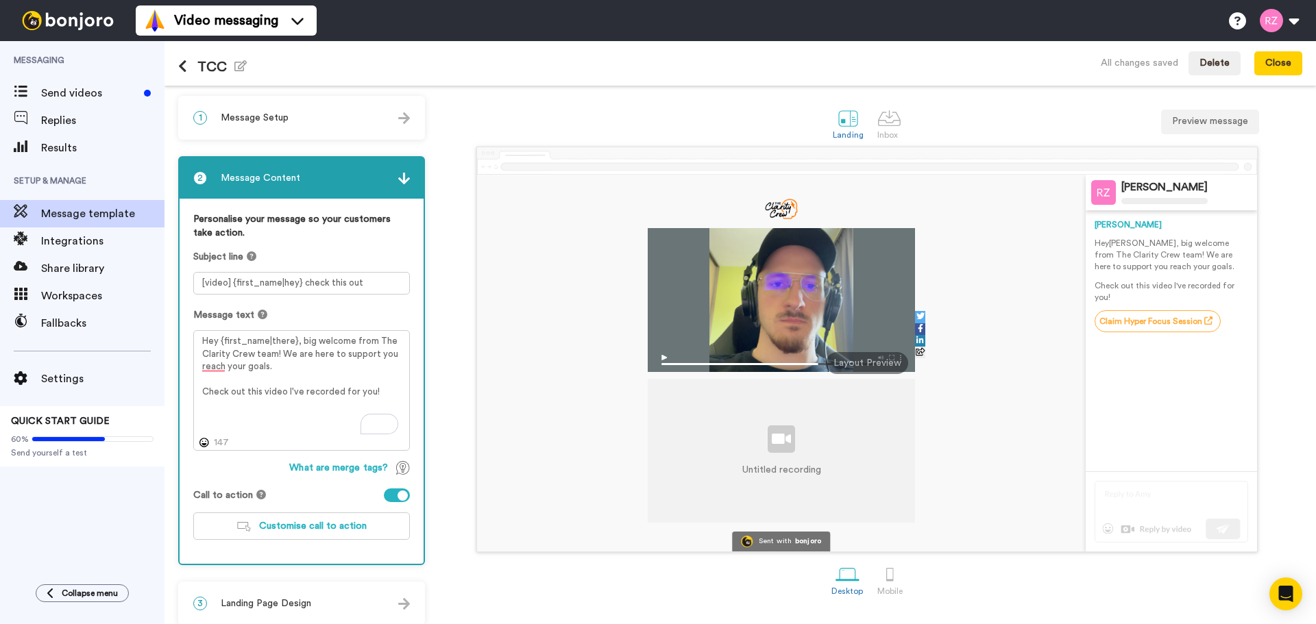
click at [351, 132] on div "1 Message Setup" at bounding box center [302, 117] width 244 height 41
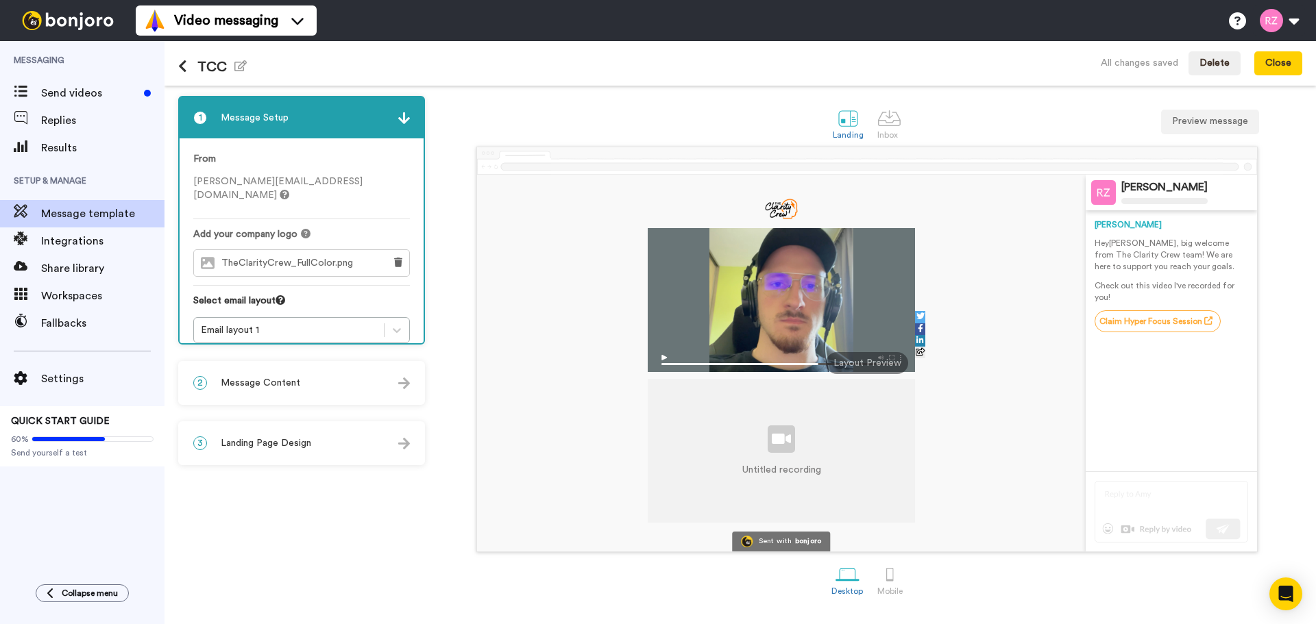
click at [401, 387] on img at bounding box center [404, 384] width 12 height 12
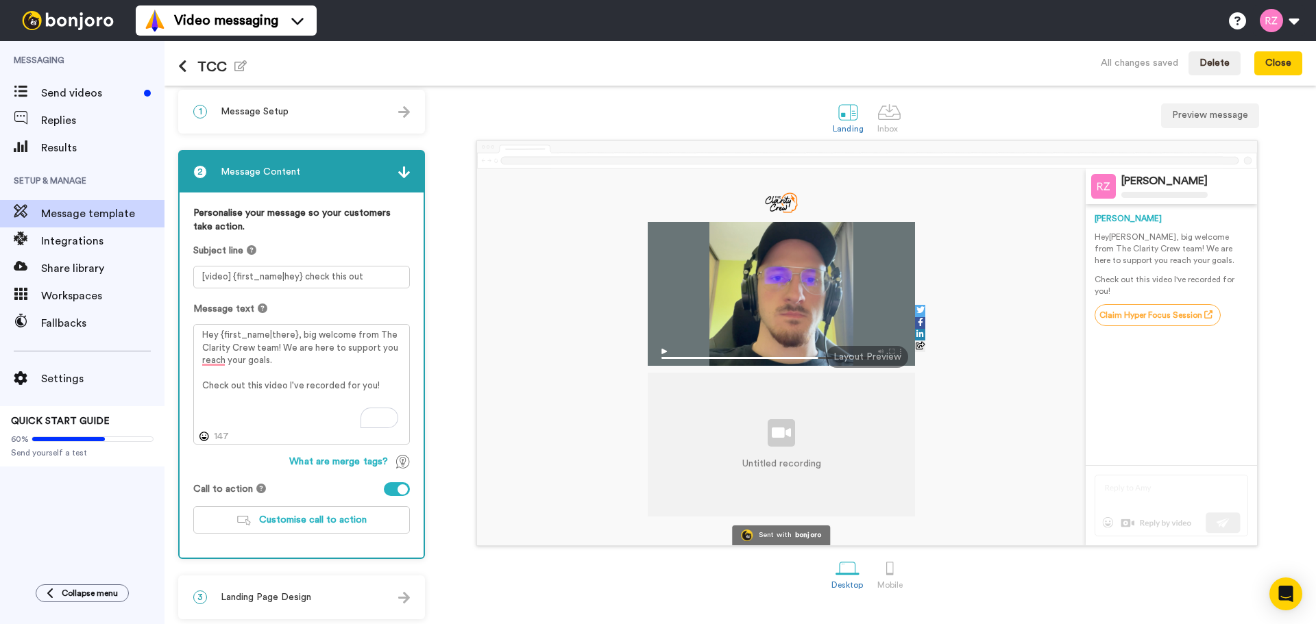
scroll to position [12, 0]
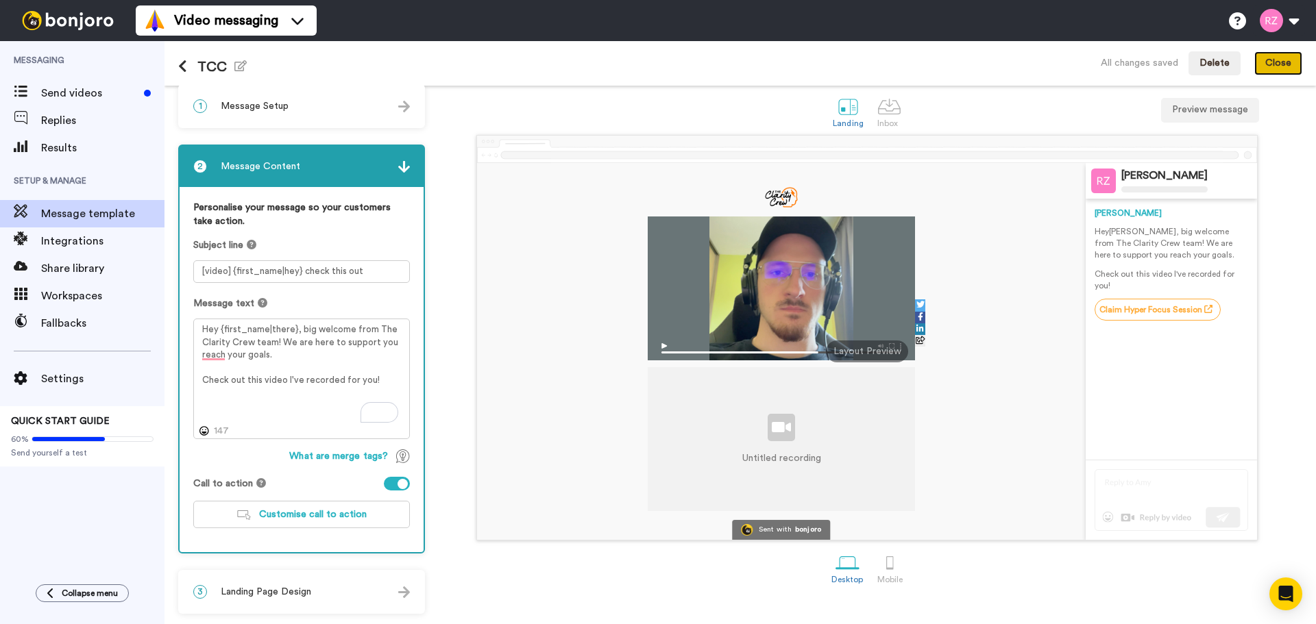
click at [1177, 63] on button "Close" at bounding box center [1278, 63] width 48 height 25
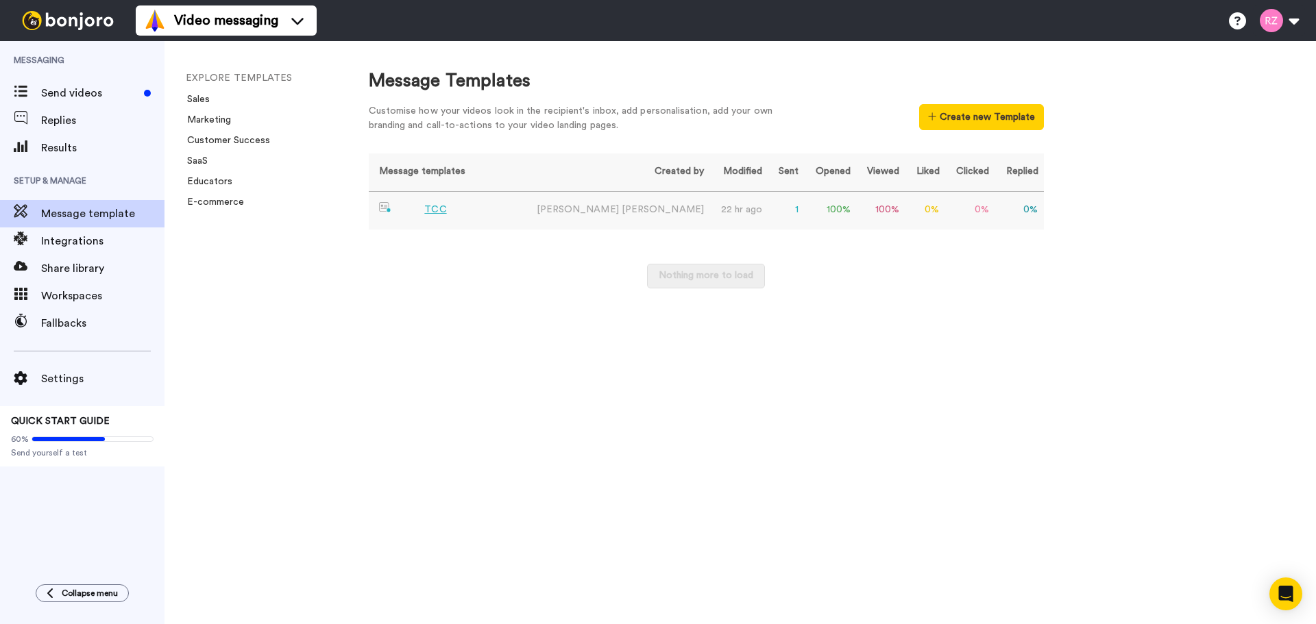
click at [431, 207] on div "TCC" at bounding box center [435, 210] width 22 height 14
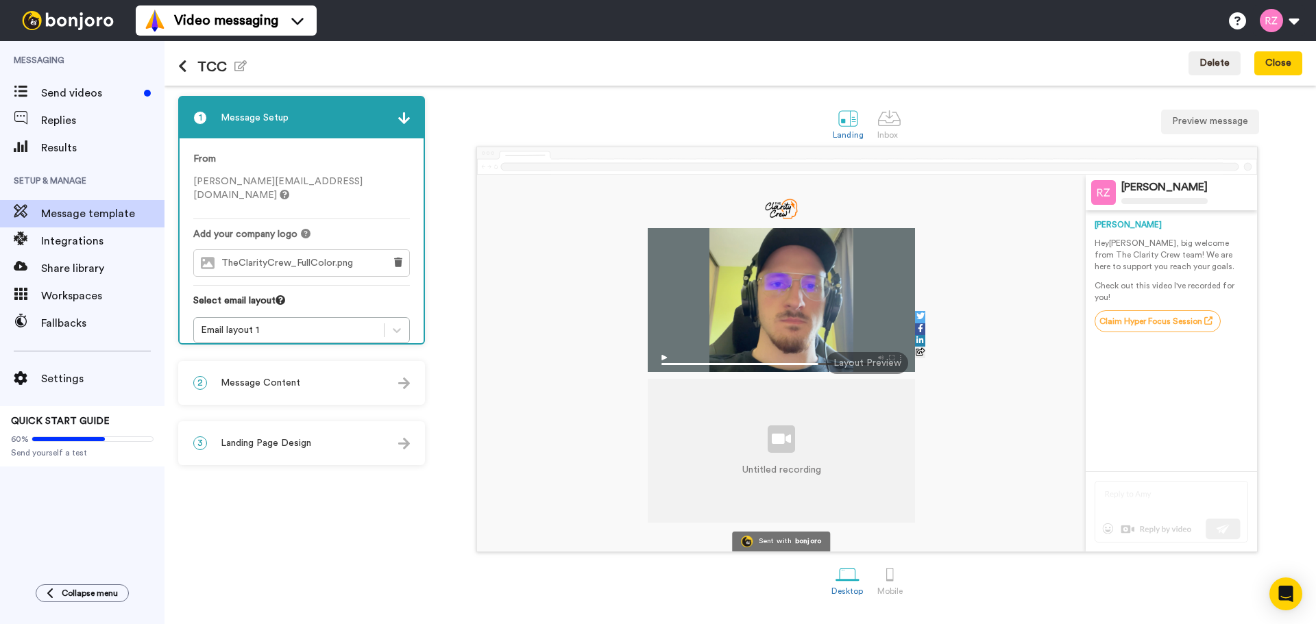
click at [310, 388] on div "2 Message Content" at bounding box center [302, 383] width 244 height 41
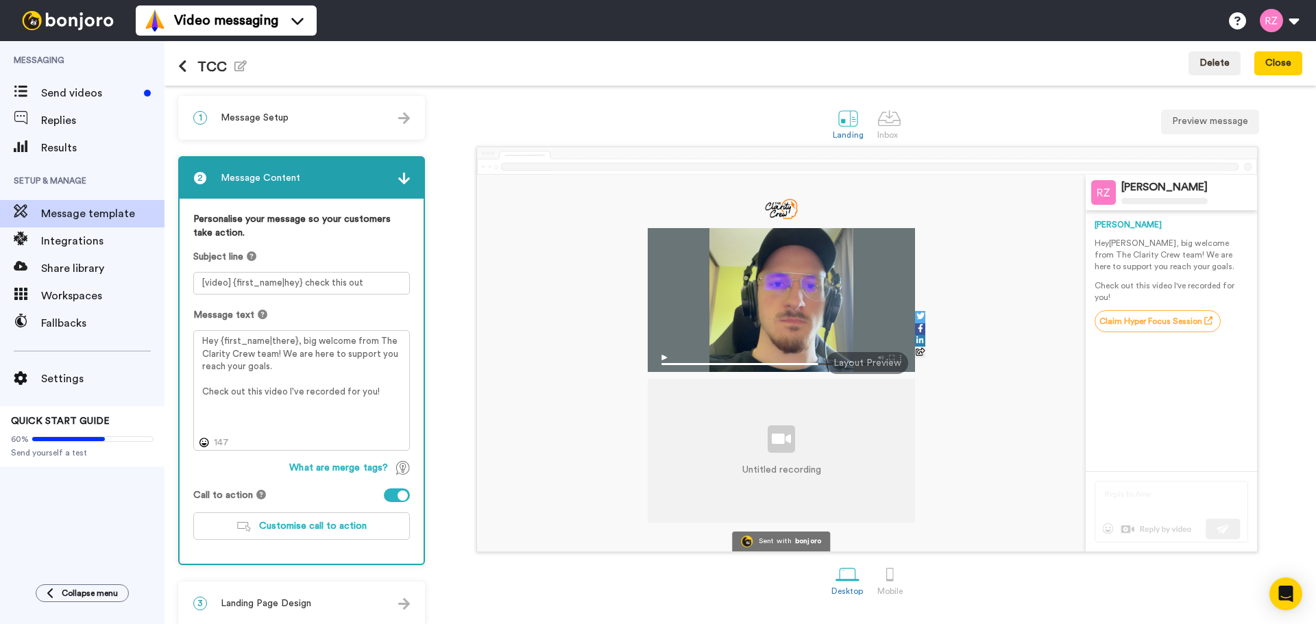
click at [313, 581] on div "1 Message Setup From danny@theclaritycrew.com Add your company logo TheClarityC…" at bounding box center [305, 361] width 254 height 530
click at [315, 587] on div "3 Landing Page Design" at bounding box center [302, 603] width 244 height 41
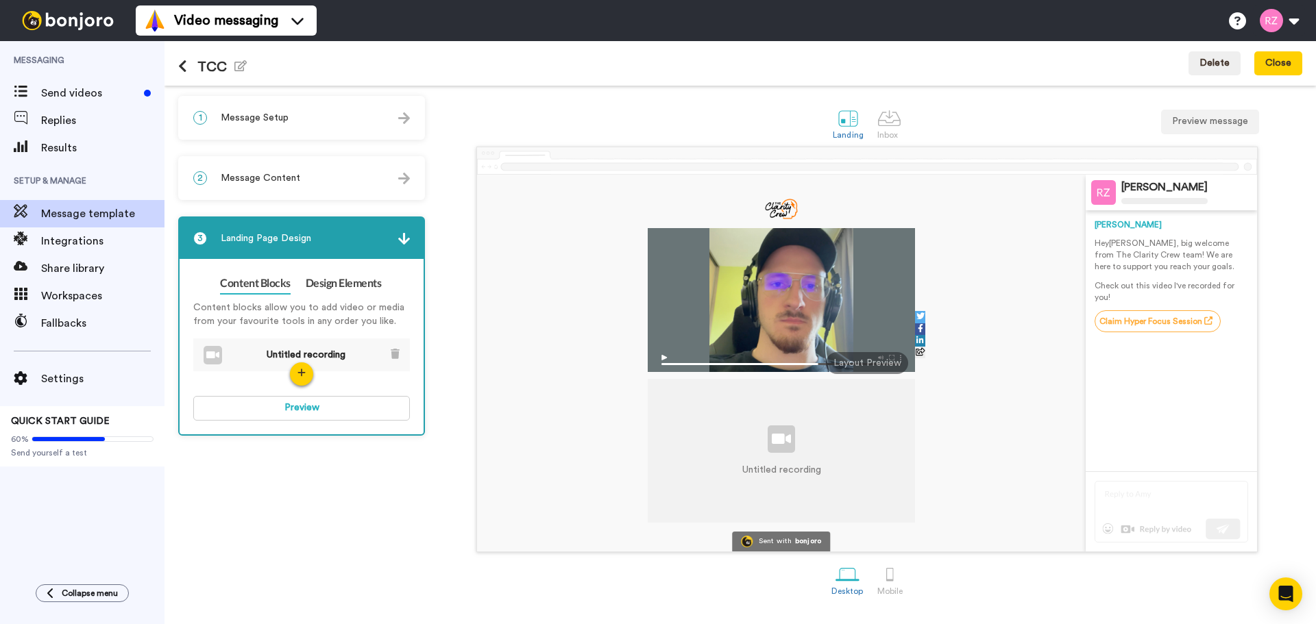
click at [216, 355] on img at bounding box center [212, 356] width 13 height 8
click at [329, 283] on link "Design Elements" at bounding box center [344, 284] width 76 height 22
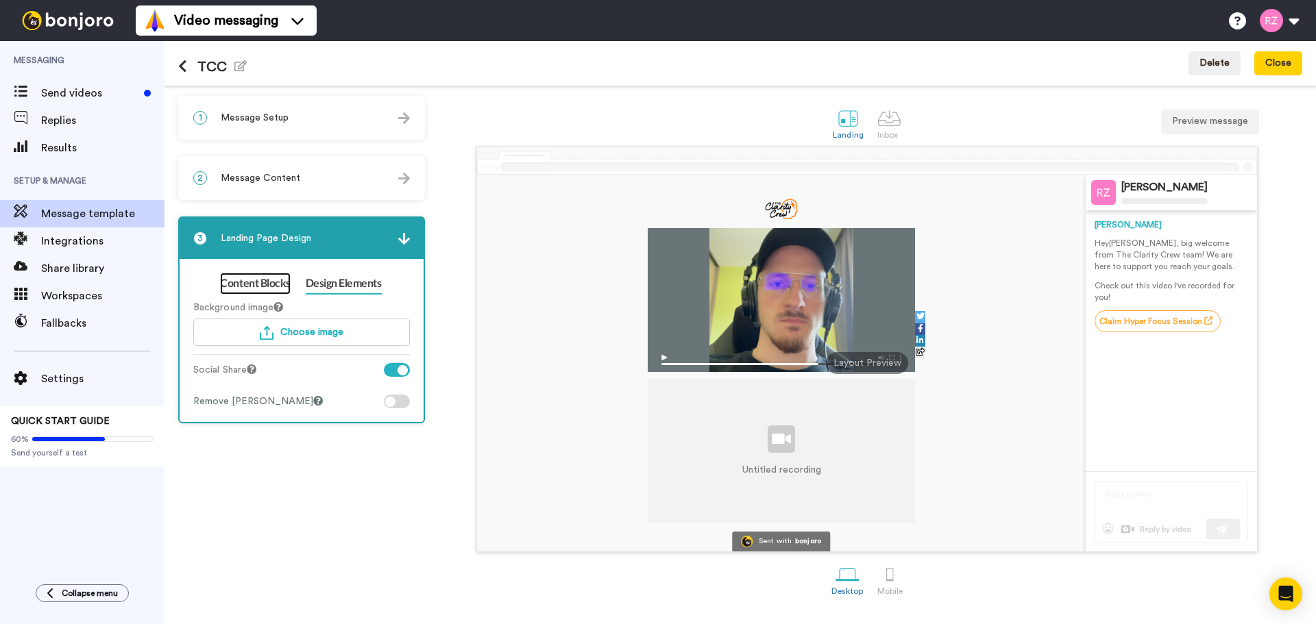
click at [263, 284] on link "Content Blocks" at bounding box center [255, 284] width 70 height 22
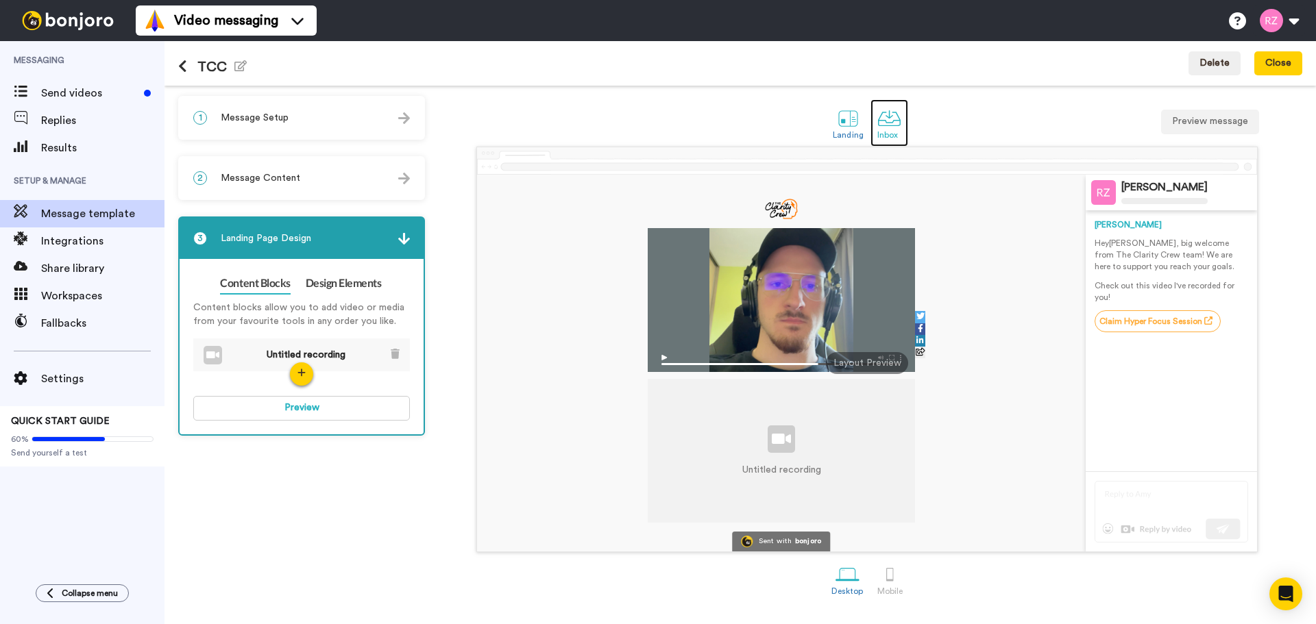
click at [884, 119] on div at bounding box center [889, 118] width 24 height 24
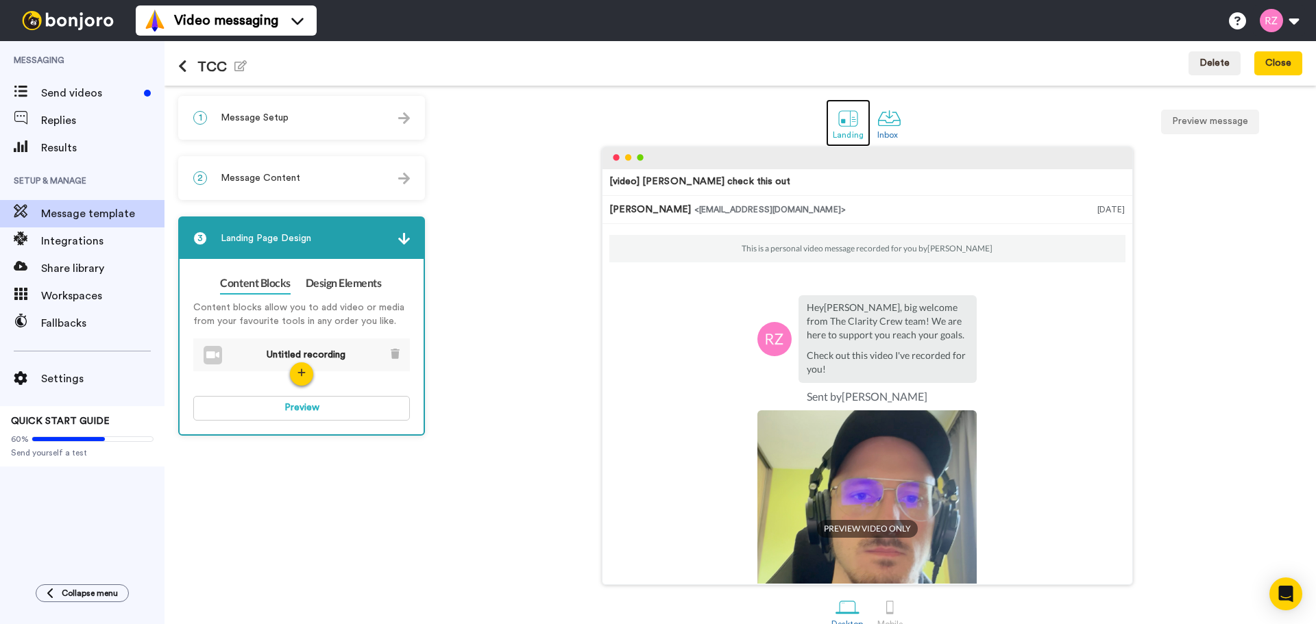
click at [847, 120] on div at bounding box center [848, 118] width 24 height 24
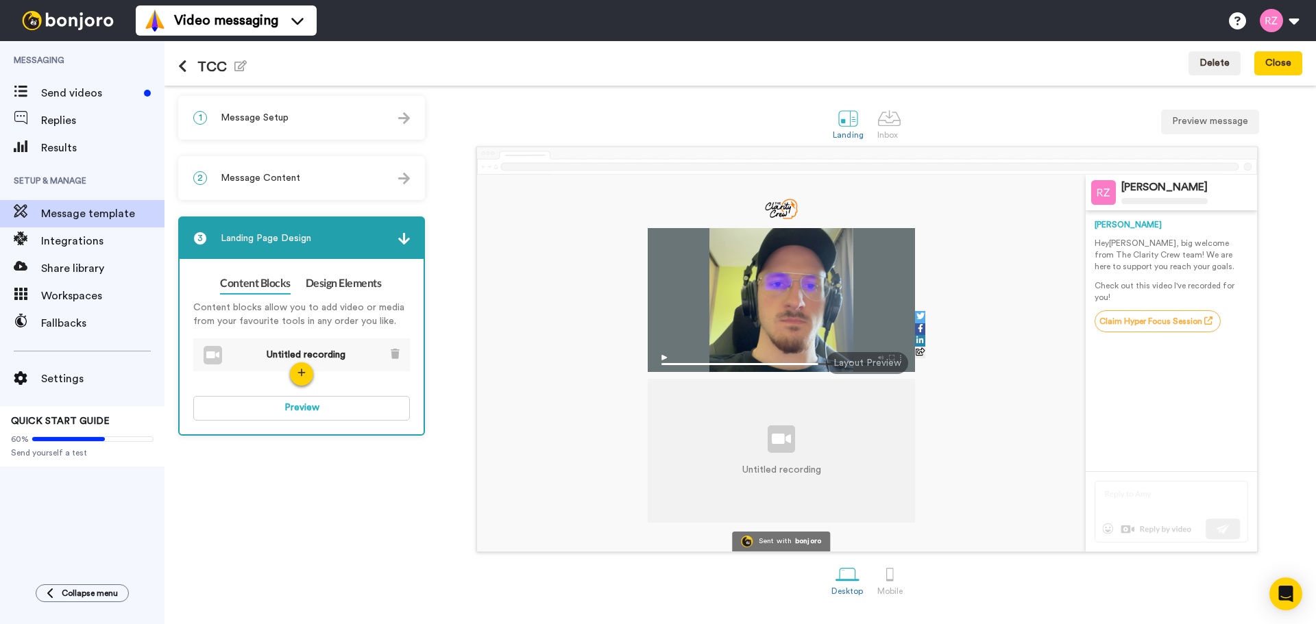
drag, startPoint x: 251, startPoint y: 185, endPoint x: 258, endPoint y: 173, distance: 13.5
click at [251, 185] on div "2 Message Content" at bounding box center [302, 178] width 244 height 41
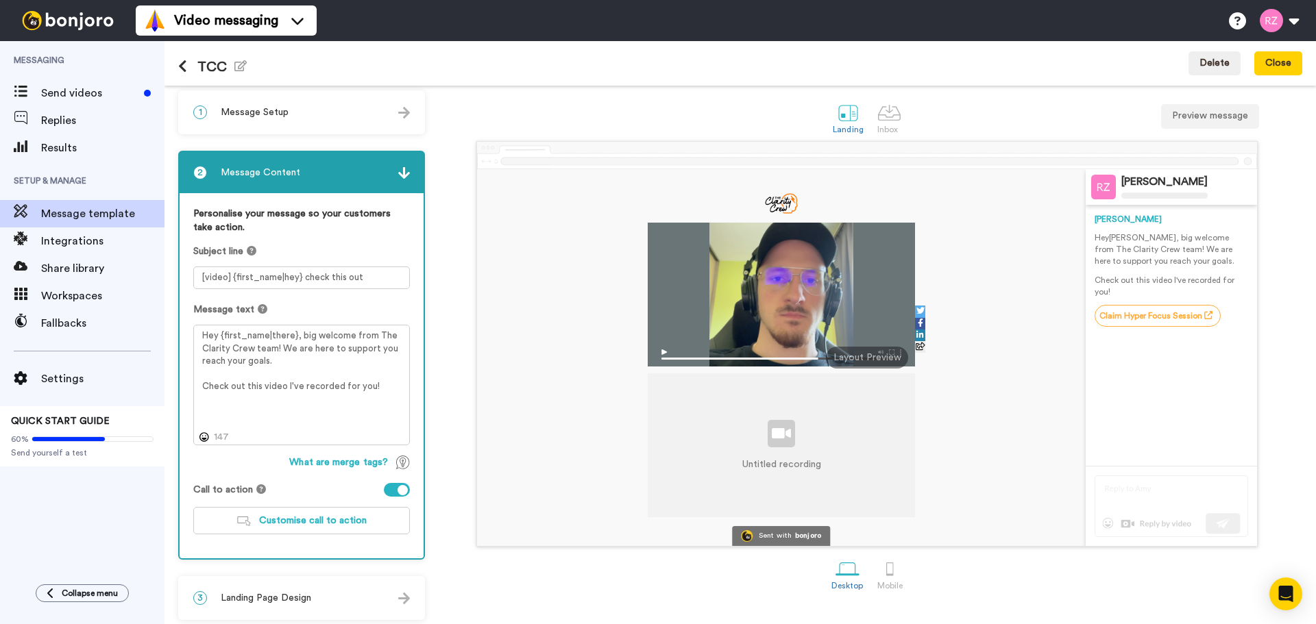
scroll to position [12, 0]
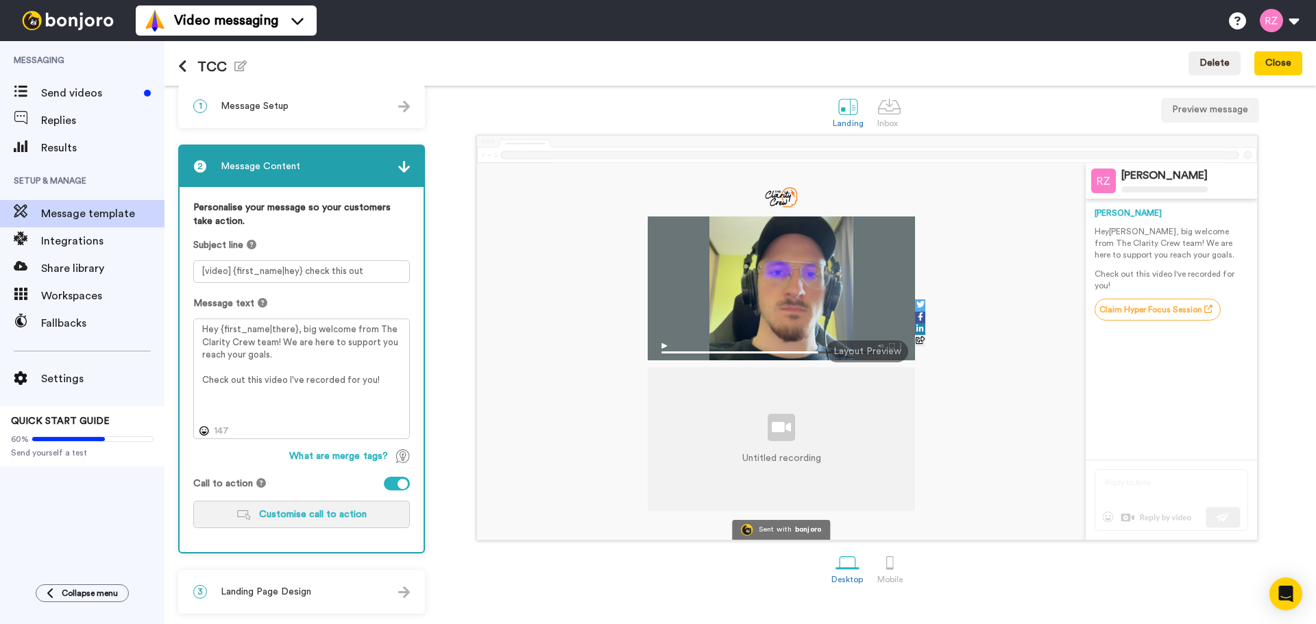
click at [321, 520] on button "Customise call to action" at bounding box center [301, 514] width 217 height 27
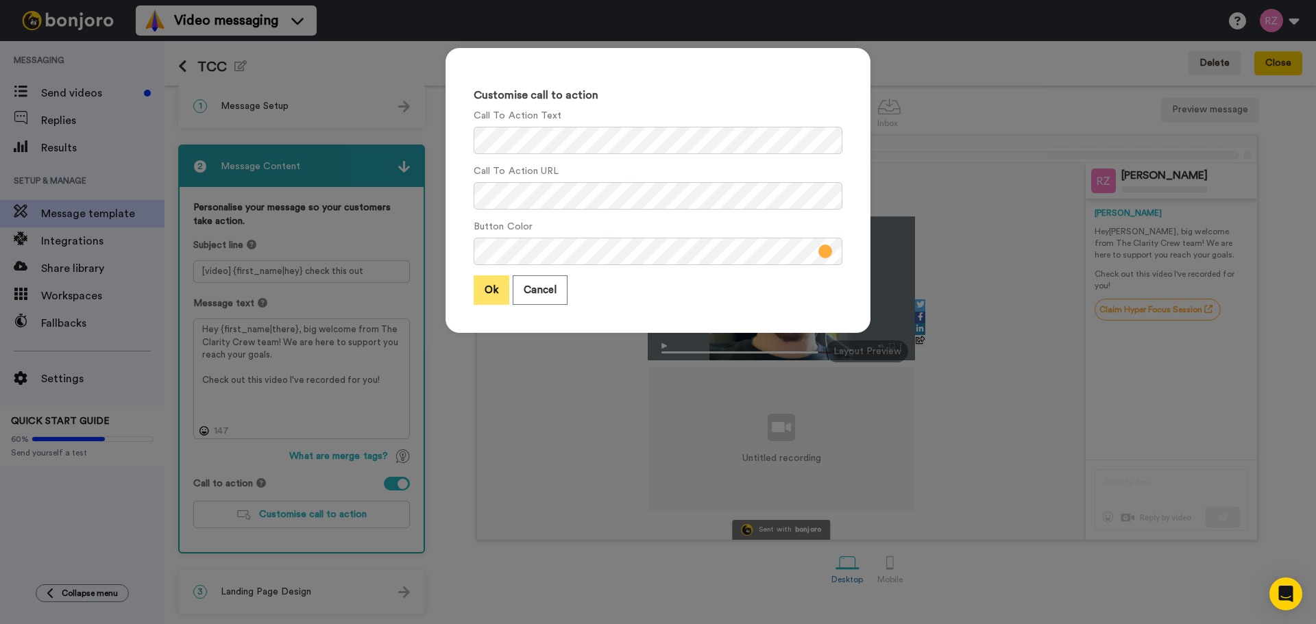
click at [480, 289] on button "Ok" at bounding box center [492, 290] width 36 height 29
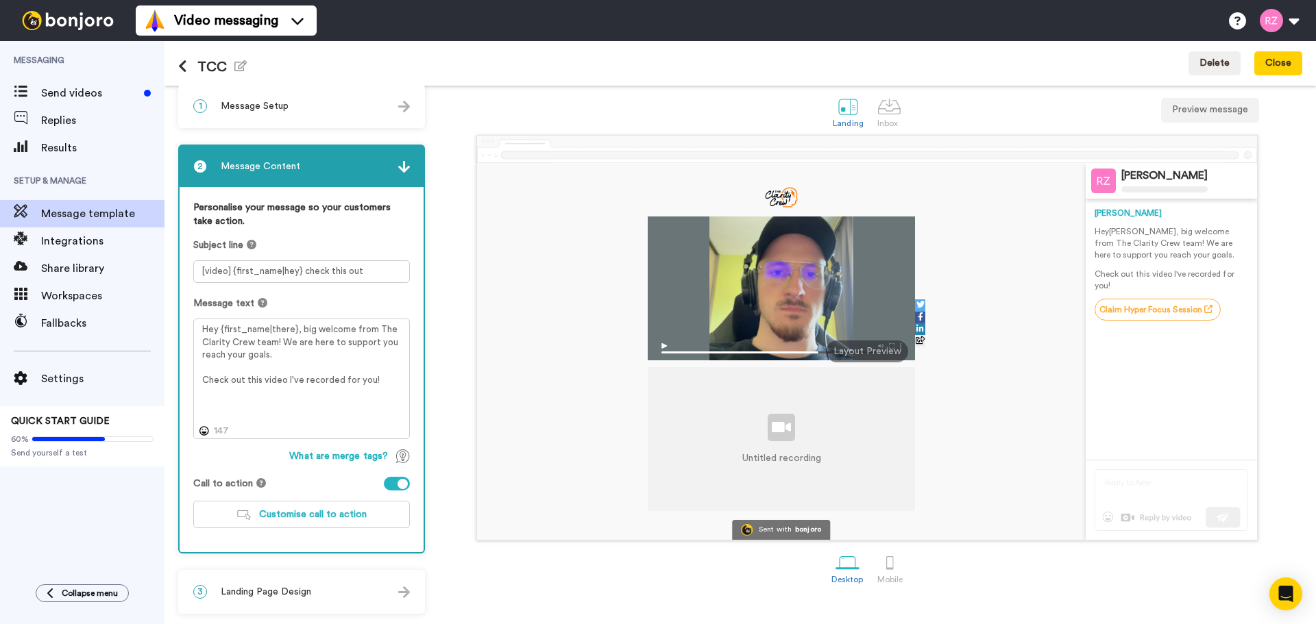
click at [297, 104] on div "1 Message Setup" at bounding box center [302, 106] width 244 height 41
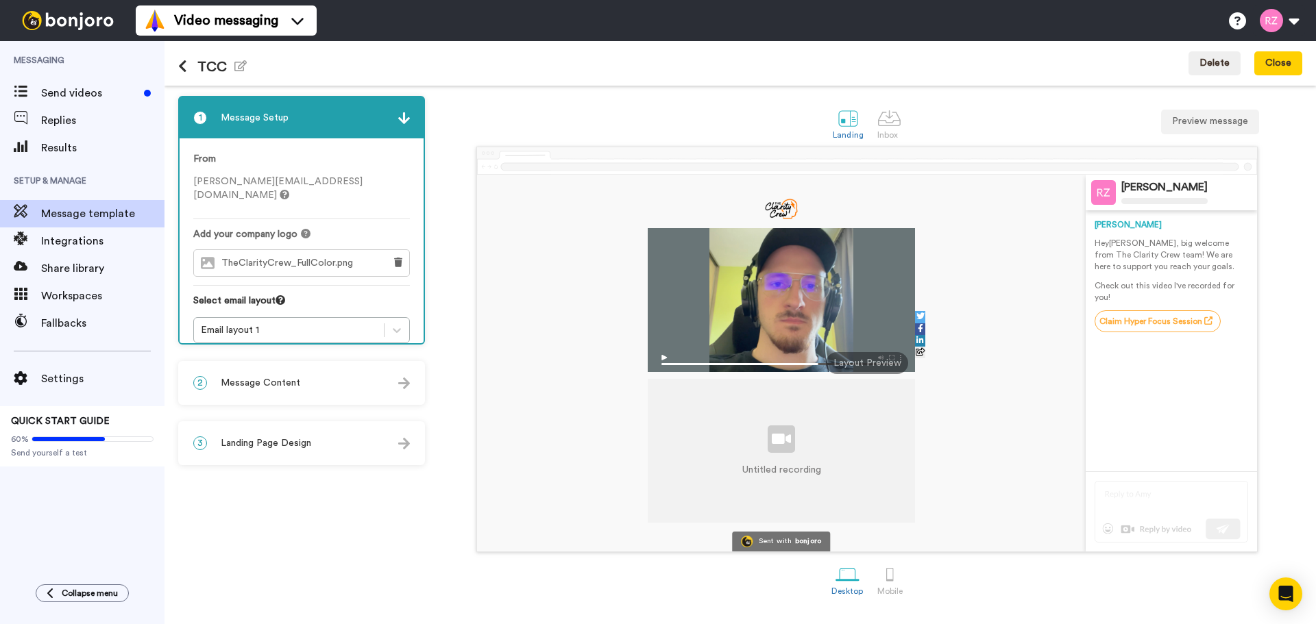
scroll to position [0, 0]
click at [302, 324] on div "Email layout 1" at bounding box center [289, 331] width 176 height 14
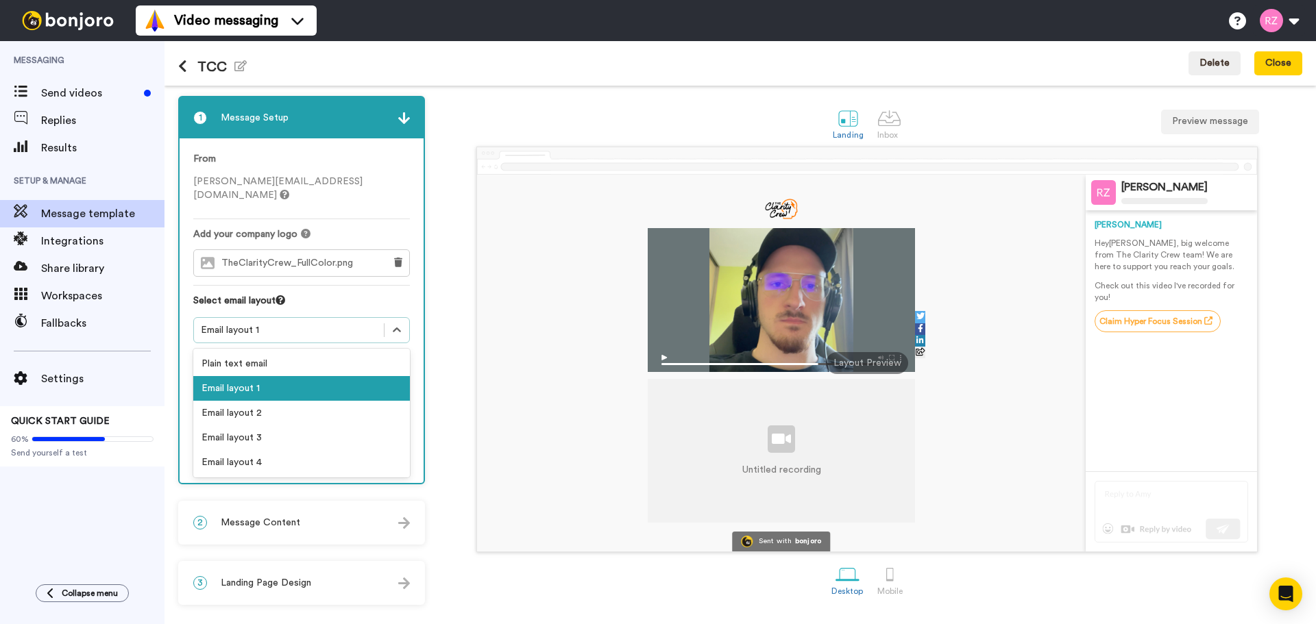
click at [303, 324] on div "Email layout 1" at bounding box center [289, 331] width 176 height 14
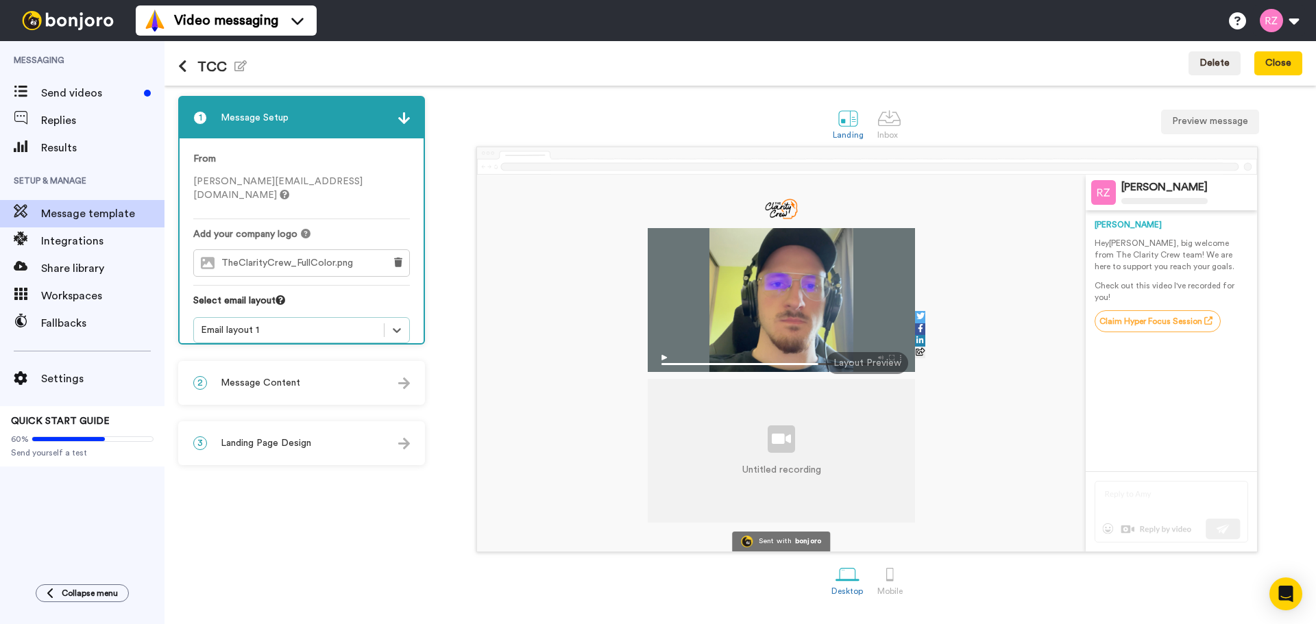
click at [303, 324] on div "Email layout 1" at bounding box center [289, 331] width 176 height 14
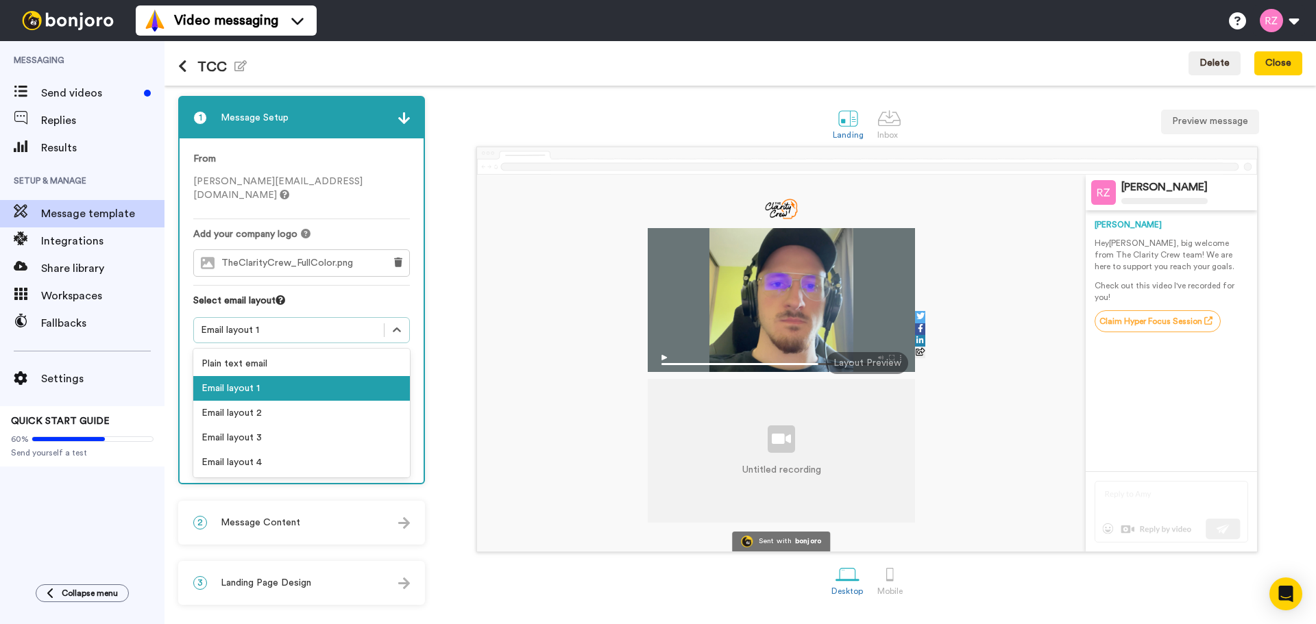
click at [303, 324] on div "Email layout 1" at bounding box center [289, 331] width 176 height 14
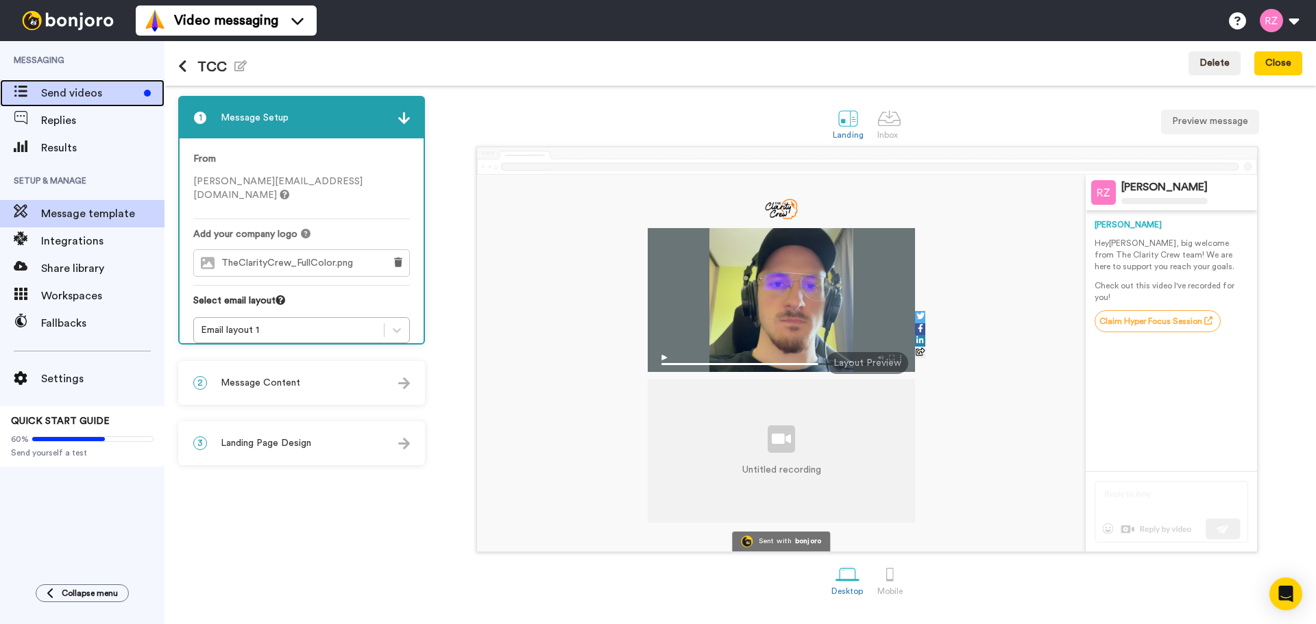
click at [108, 97] on span "Send videos" at bounding box center [89, 93] width 97 height 16
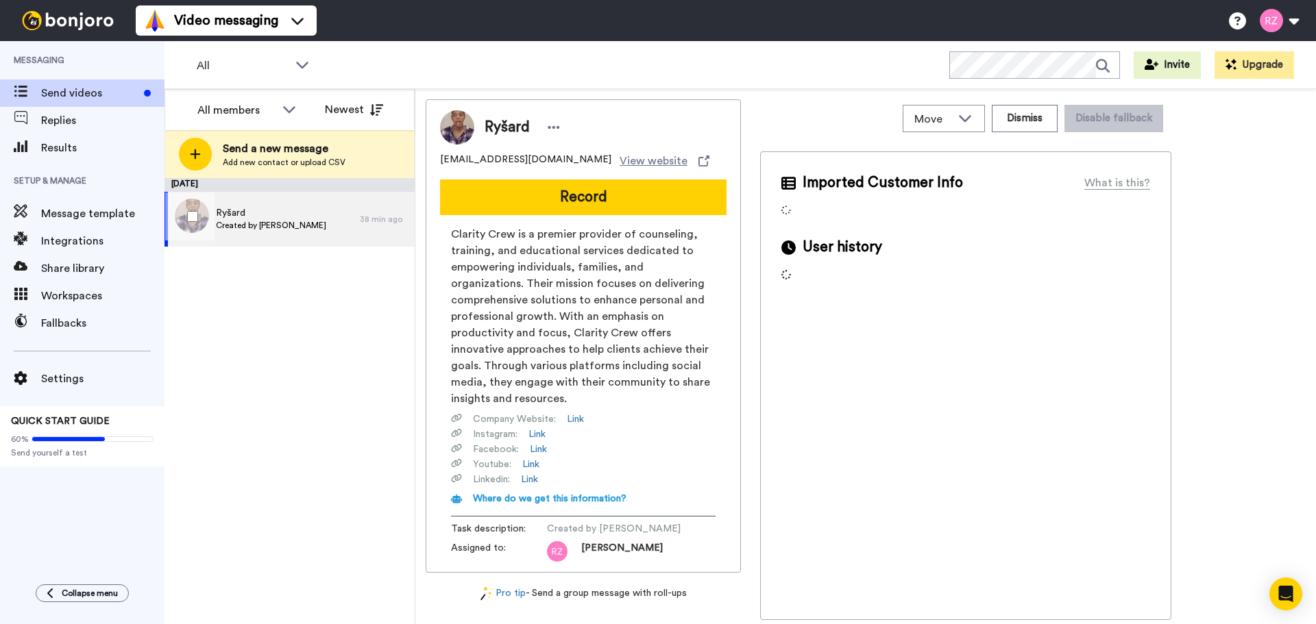
click at [278, 227] on span "Created by [PERSON_NAME]" at bounding box center [271, 225] width 110 height 11
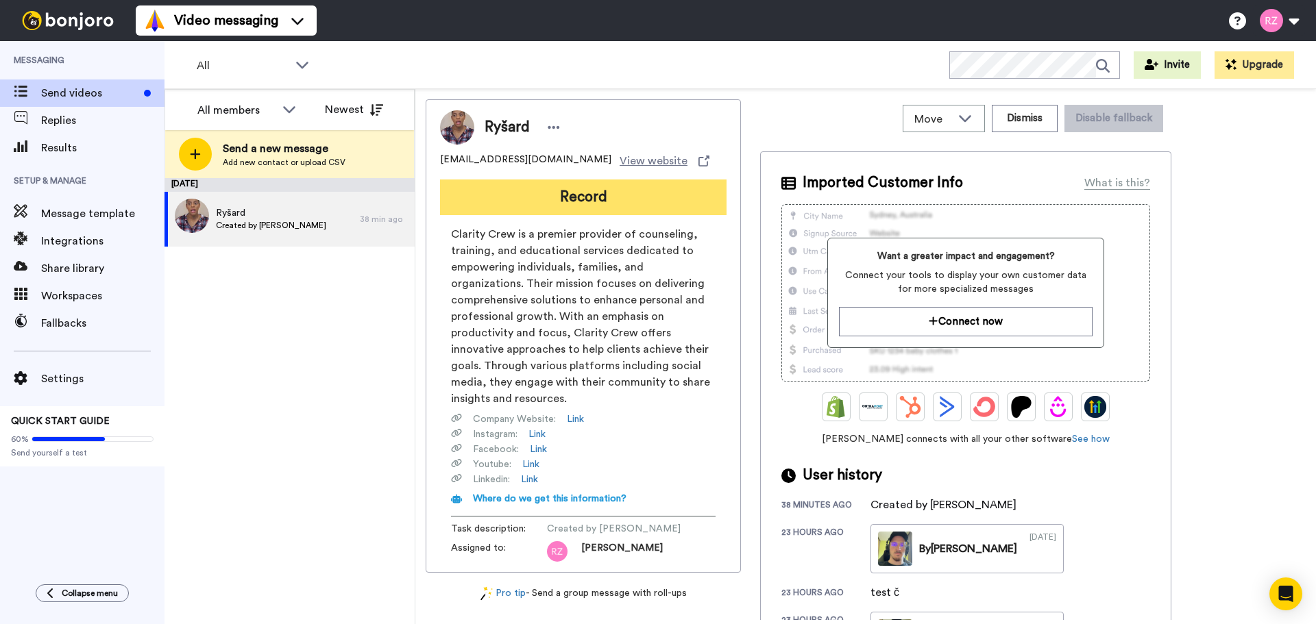
click at [635, 197] on button "Record" at bounding box center [583, 198] width 286 height 36
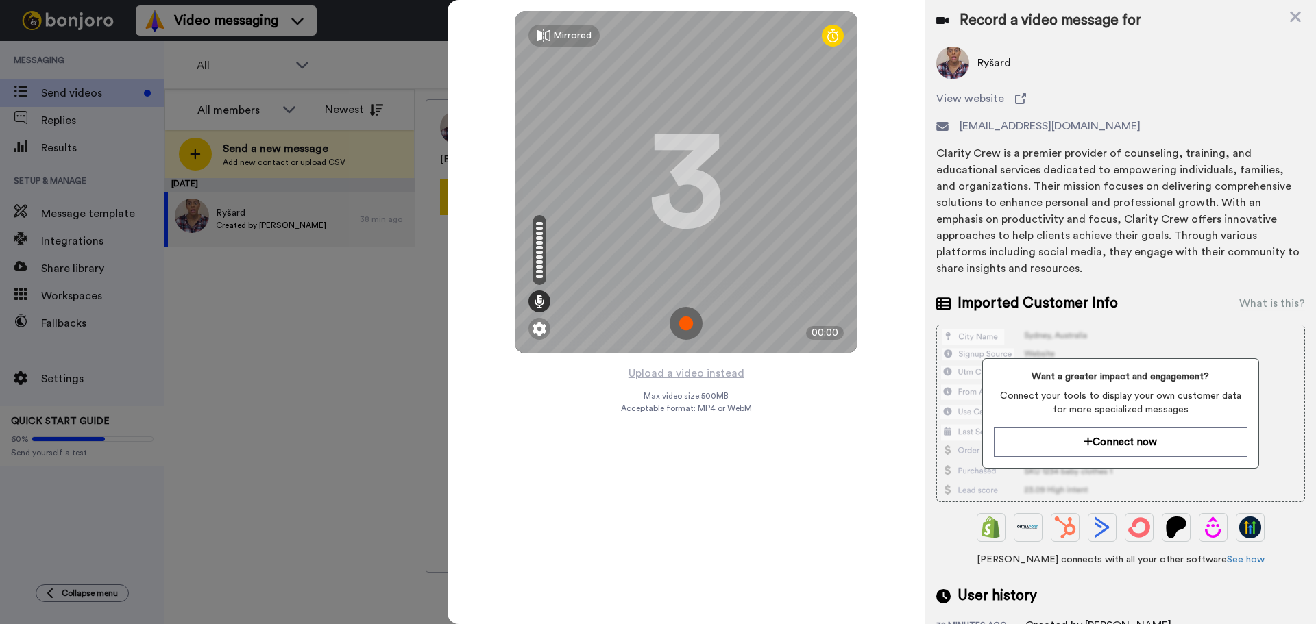
scroll to position [252, 0]
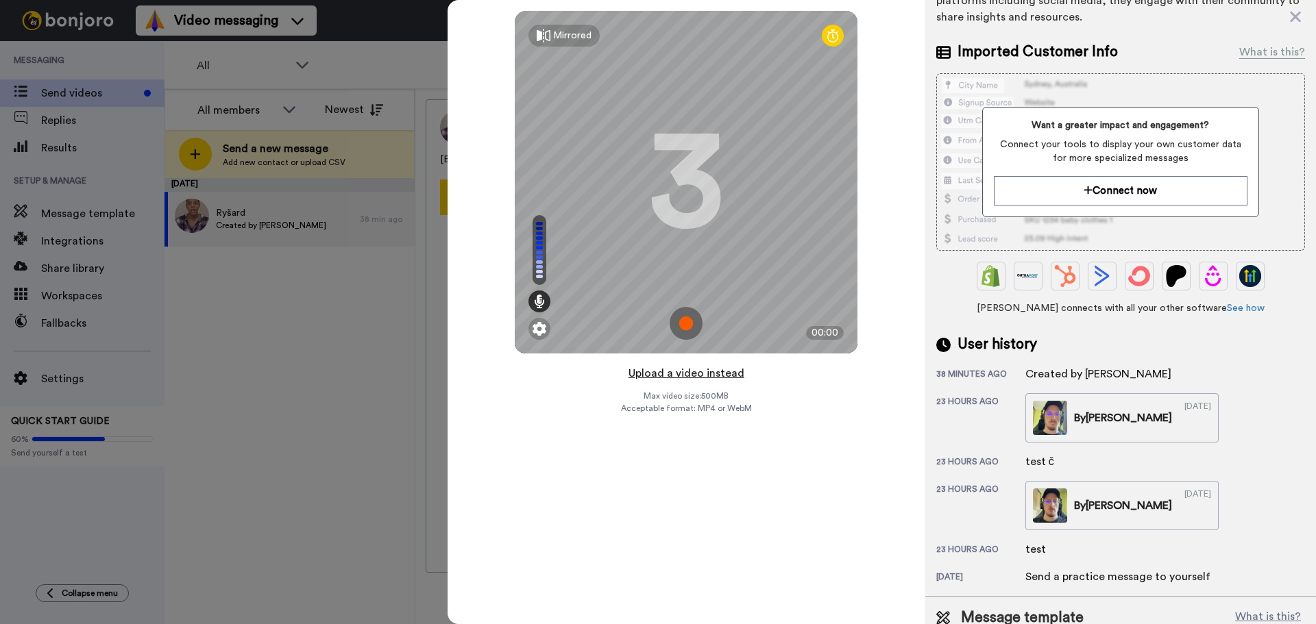
click at [693, 379] on button "Upload a video instead" at bounding box center [686, 374] width 124 height 18
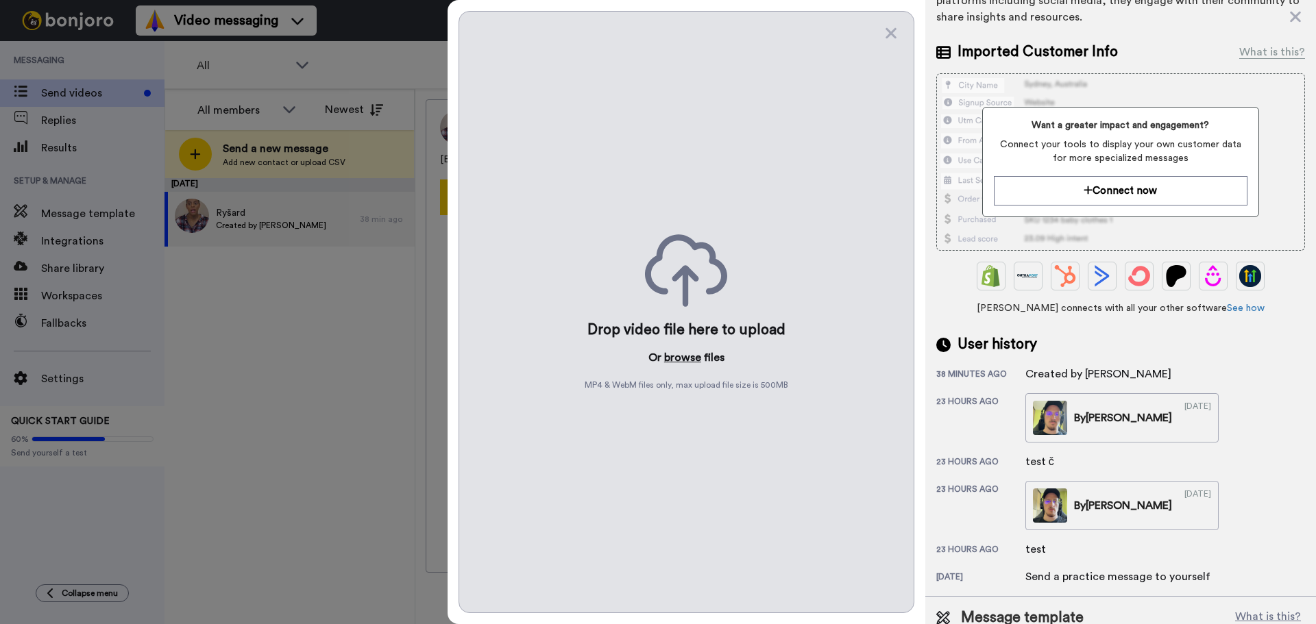
click at [681, 357] on button "browse" at bounding box center [682, 358] width 37 height 16
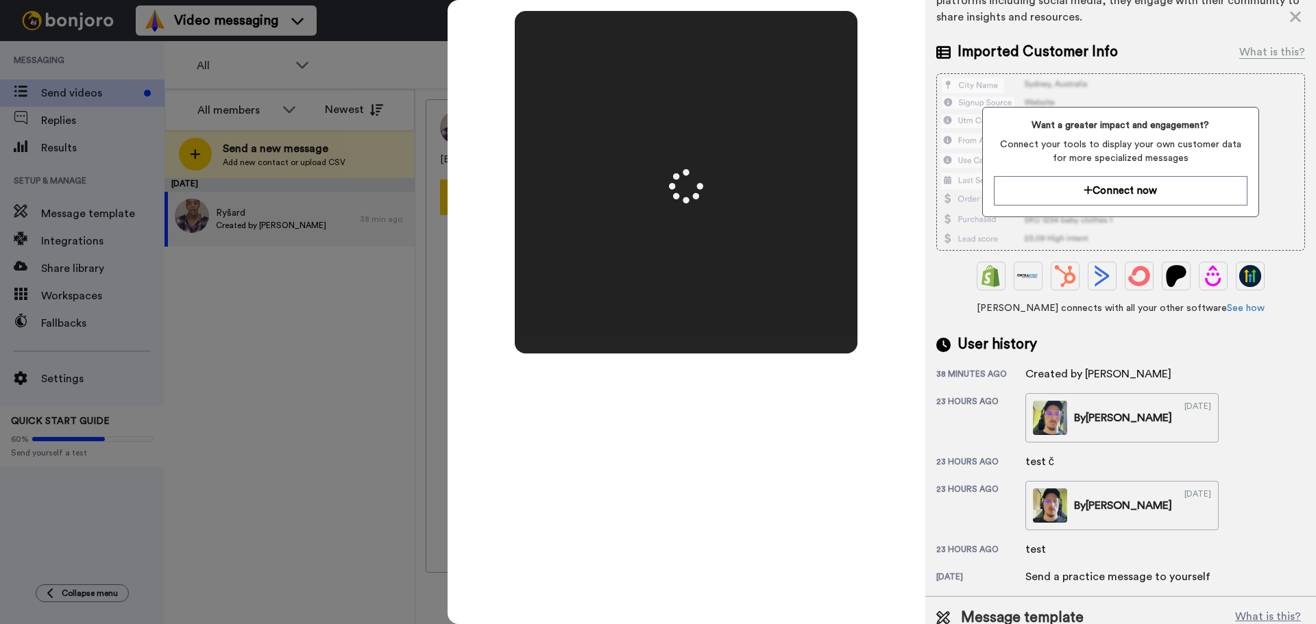
scroll to position [0, 0]
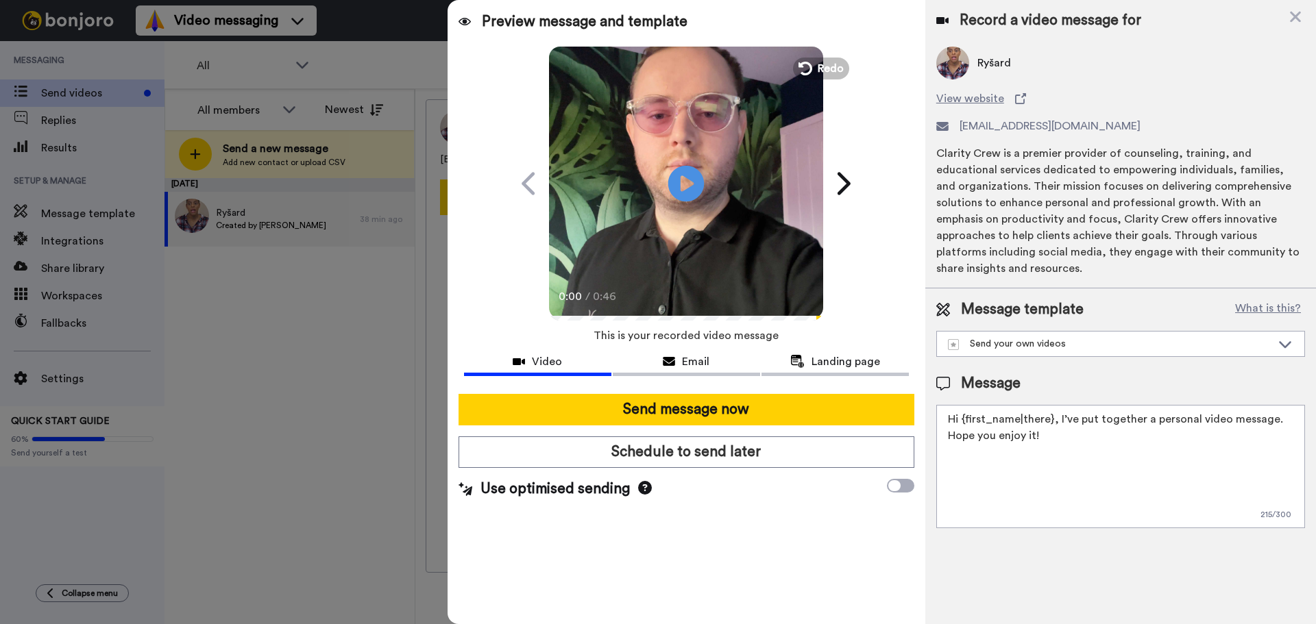
click at [691, 187] on icon at bounding box center [686, 183] width 36 height 36
click at [1008, 337] on div "Send your own videos" at bounding box center [1110, 344] width 324 height 14
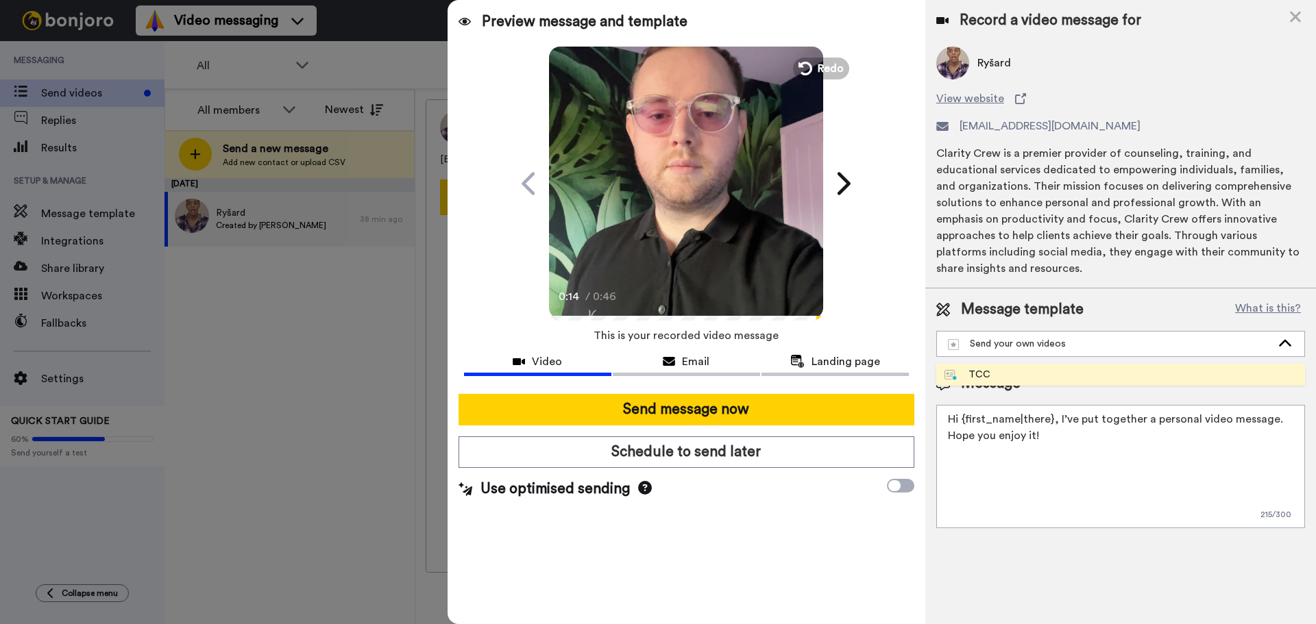
click at [1020, 364] on li "TCC" at bounding box center [1120, 375] width 369 height 22
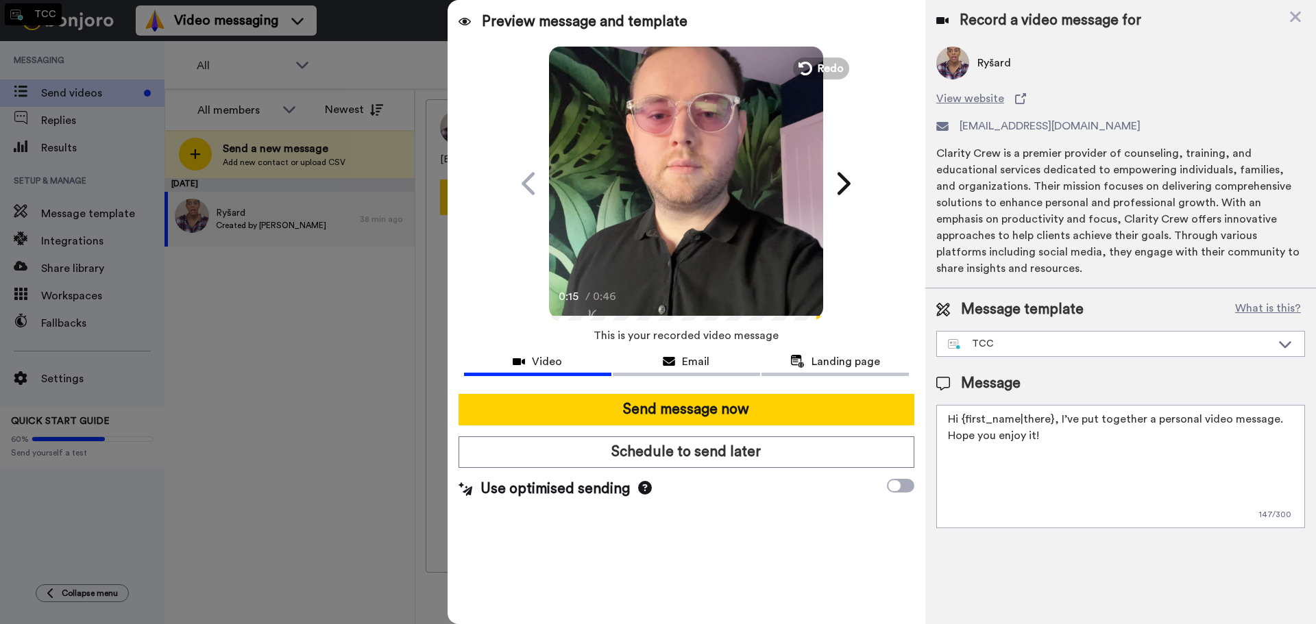
type textarea "Hey {first_name|there}, big welcome from The Clarity Crew team! We are here to …"
click at [1186, 428] on textarea "Hey {first_name|there}, big welcome from The Clarity Crew team! We are here to …" at bounding box center [1120, 466] width 369 height 123
click at [692, 366] on span "Email" at bounding box center [695, 362] width 27 height 16
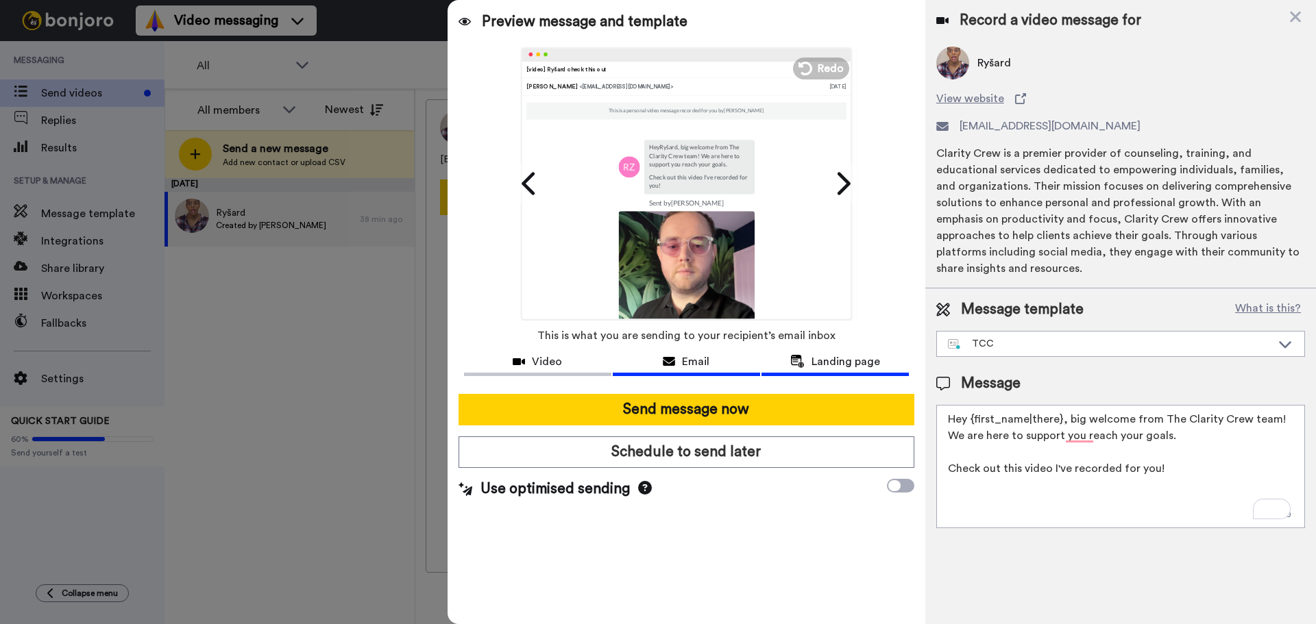
click at [822, 358] on span "Landing page" at bounding box center [845, 362] width 69 height 16
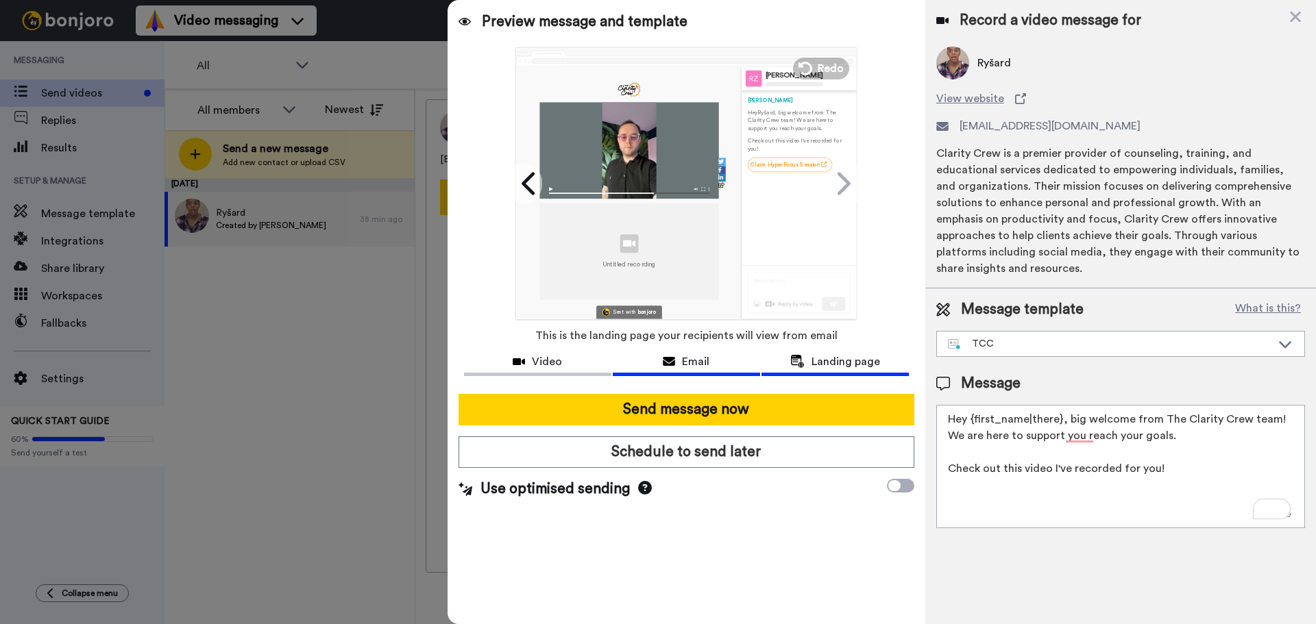
click at [687, 376] on button "Email" at bounding box center [686, 363] width 147 height 25
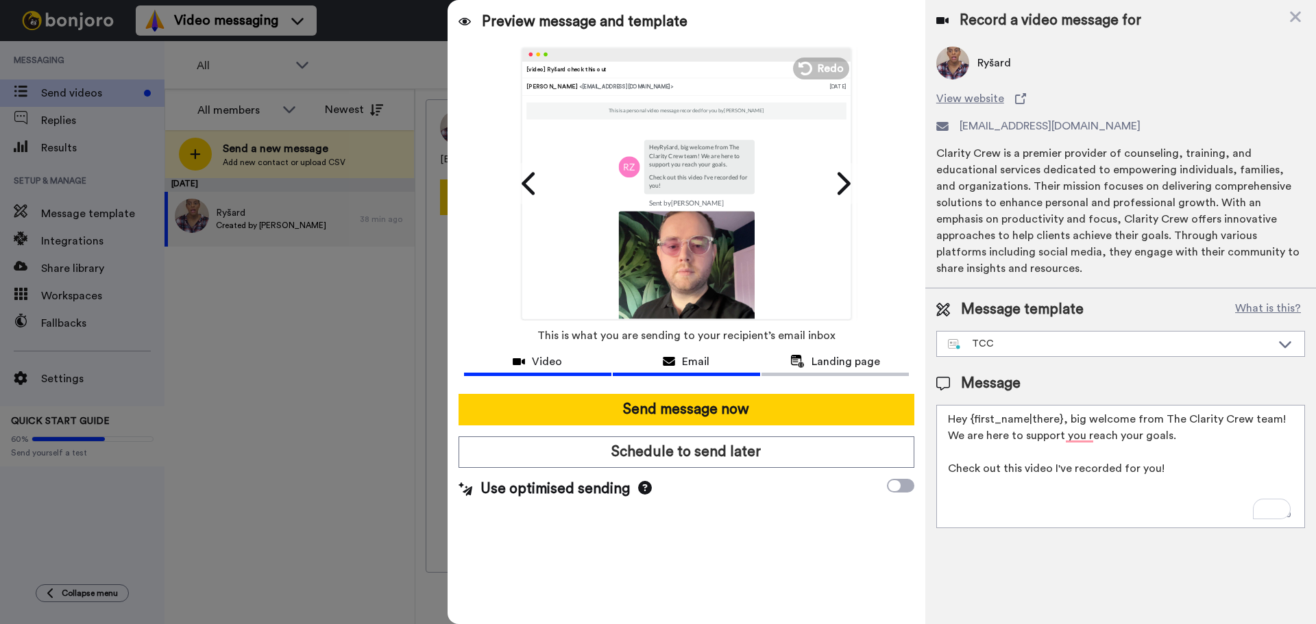
click at [568, 373] on button "Video" at bounding box center [537, 363] width 147 height 25
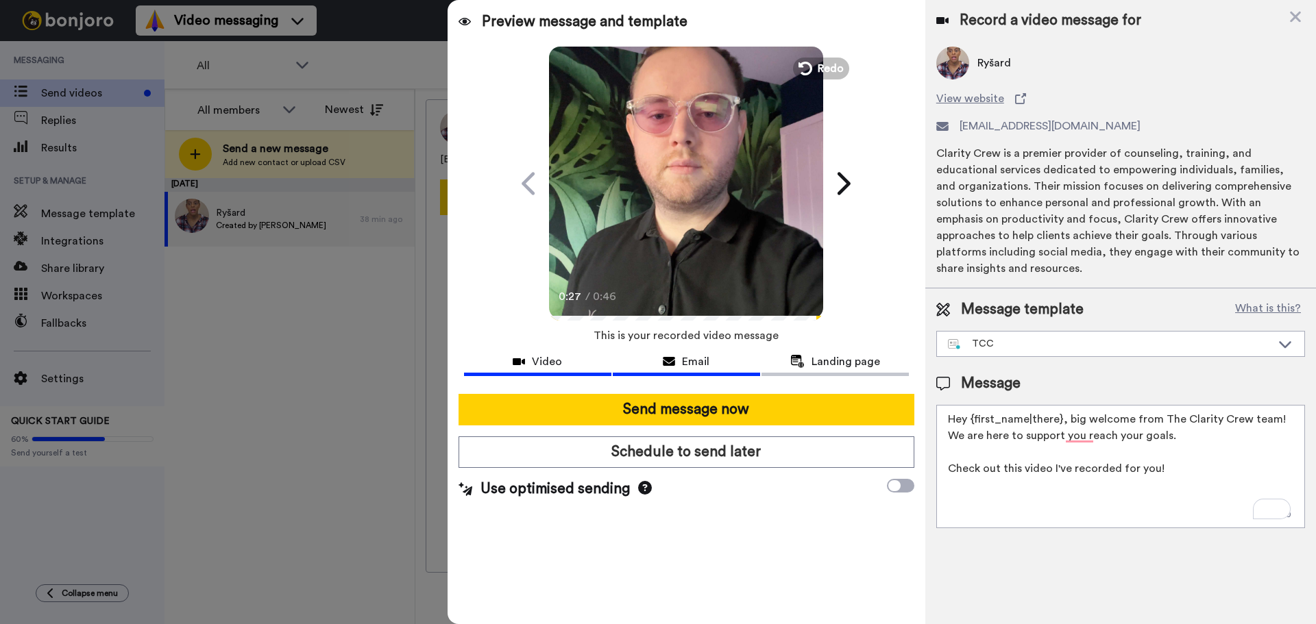
click at [659, 365] on div "Email" at bounding box center [686, 362] width 147 height 16
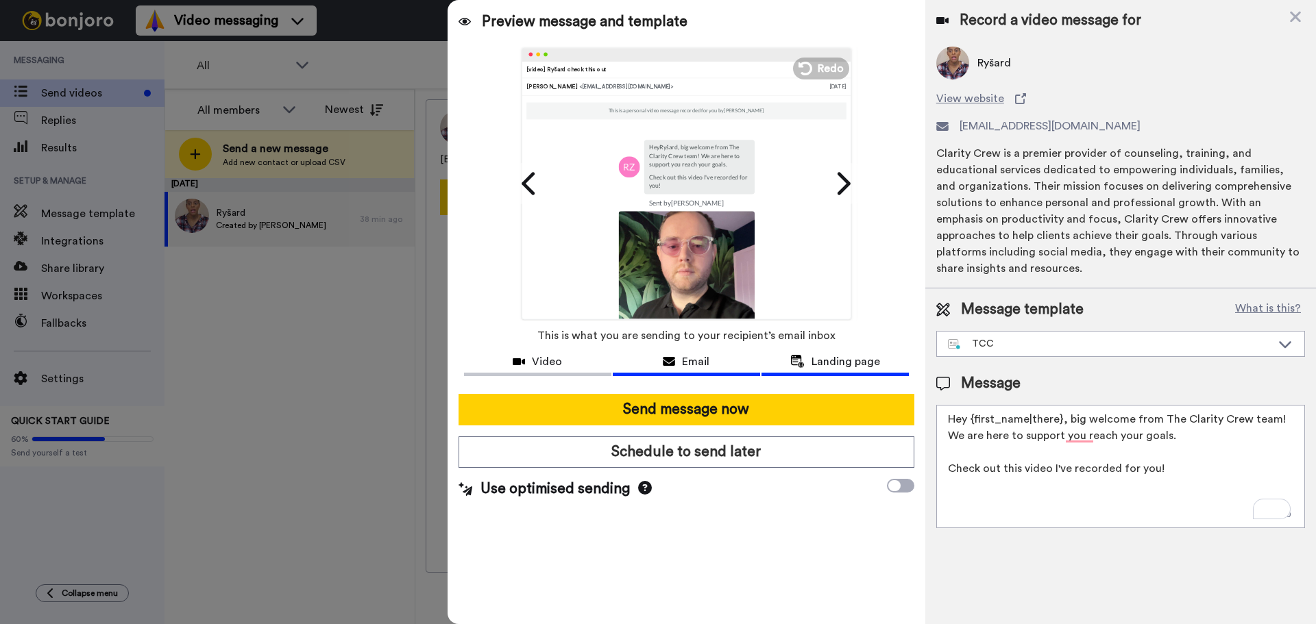
click at [782, 362] on div "Landing page" at bounding box center [834, 362] width 147 height 16
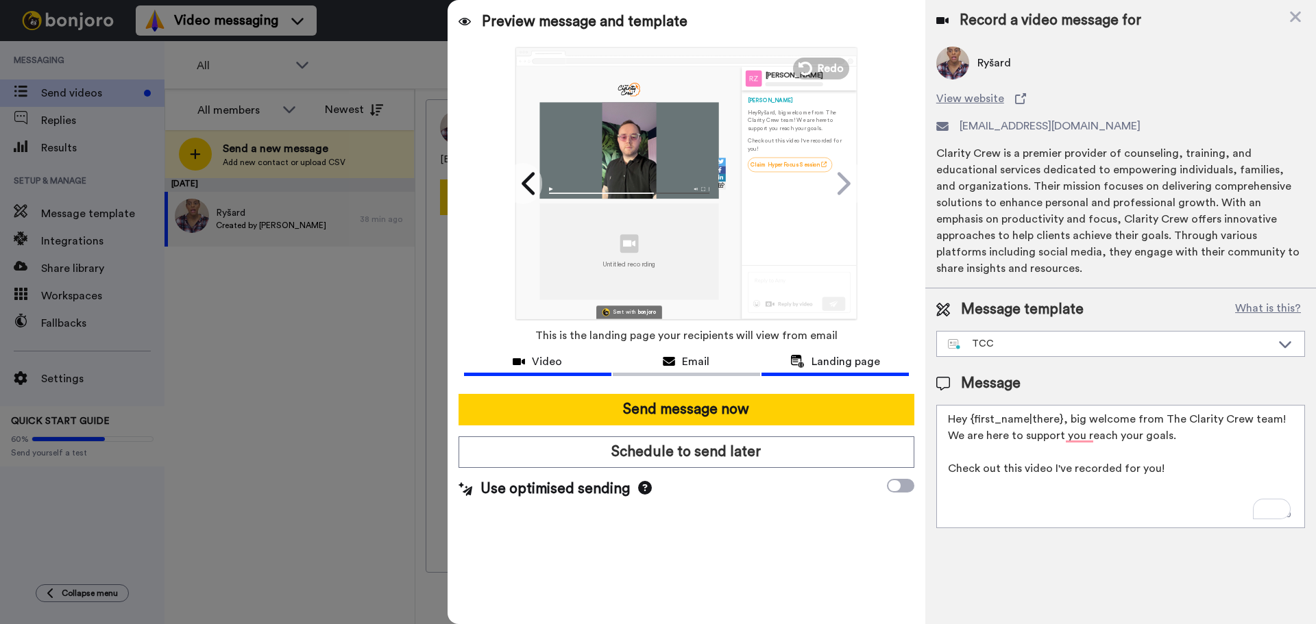
click at [568, 363] on div "Video" at bounding box center [537, 362] width 147 height 16
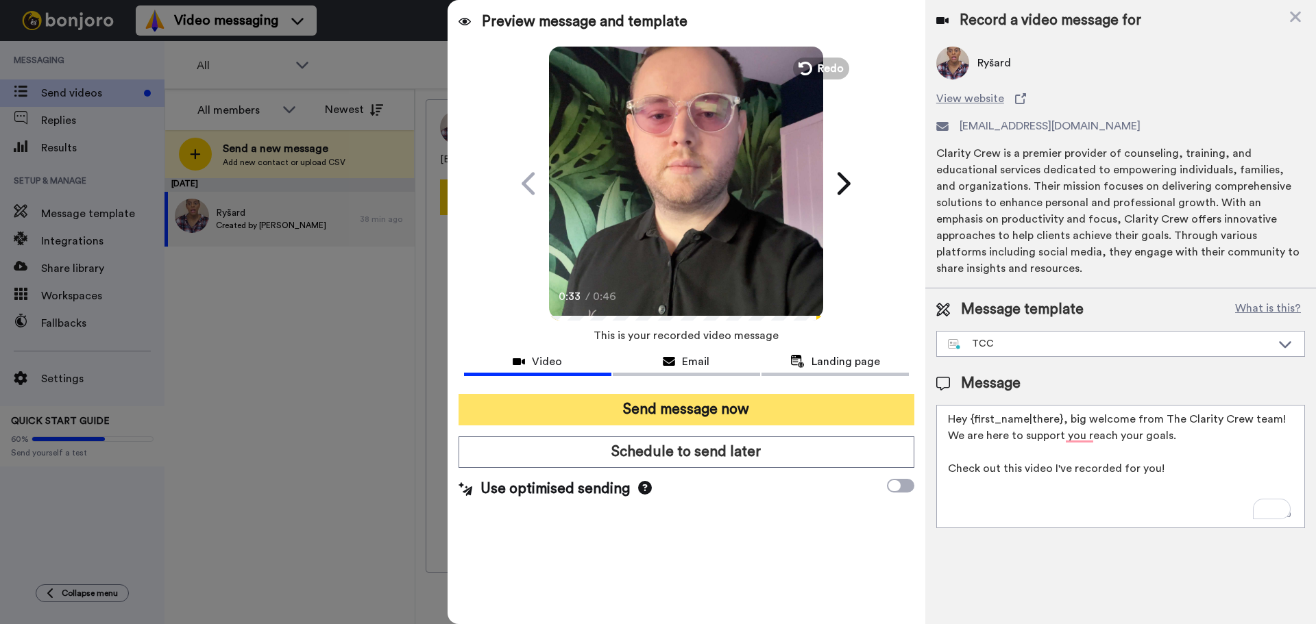
click at [700, 411] on button "Send message now" at bounding box center [687, 410] width 456 height 32
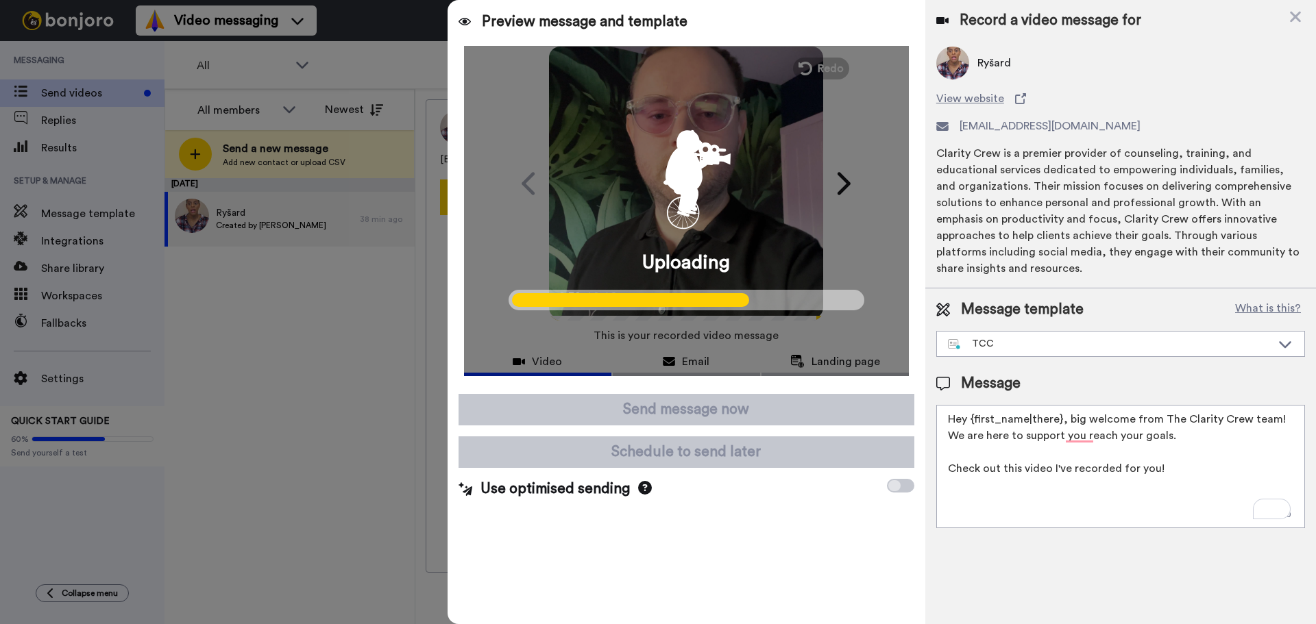
click at [638, 486] on icon at bounding box center [645, 488] width 14 height 14
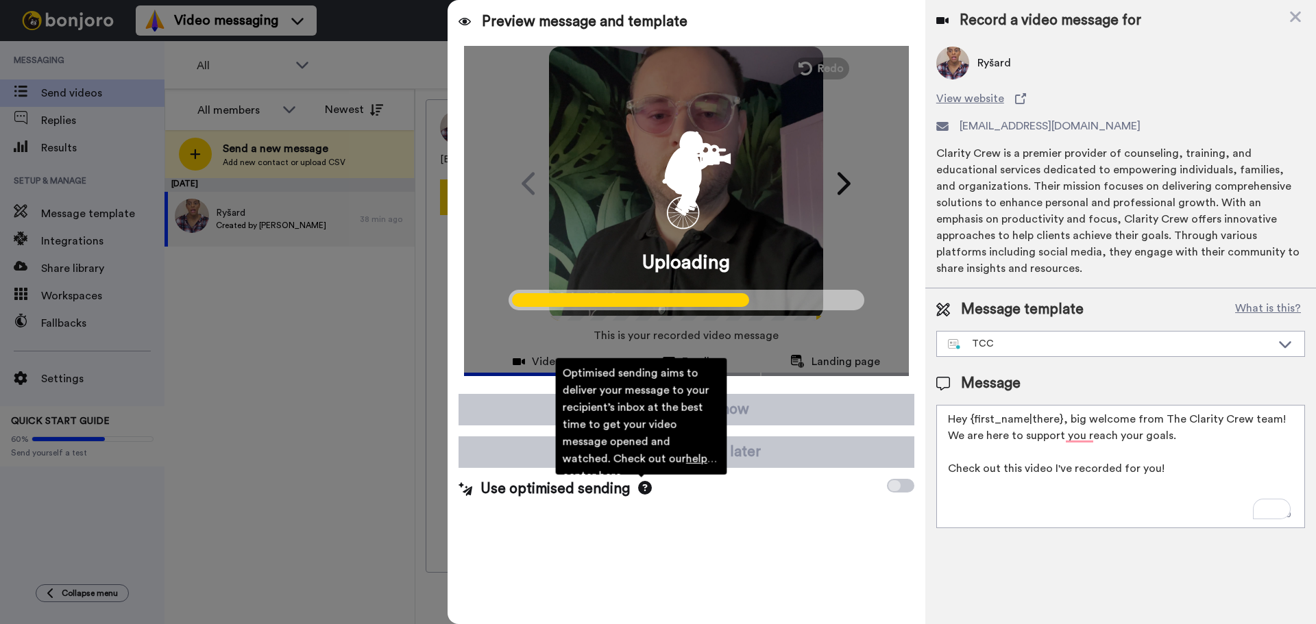
click at [782, 515] on div "Preview message and template Play/Pause 0:41 / 0:46 [video] Ryšard check this o…" at bounding box center [687, 312] width 478 height 624
